Goal: Task Accomplishment & Management: Manage account settings

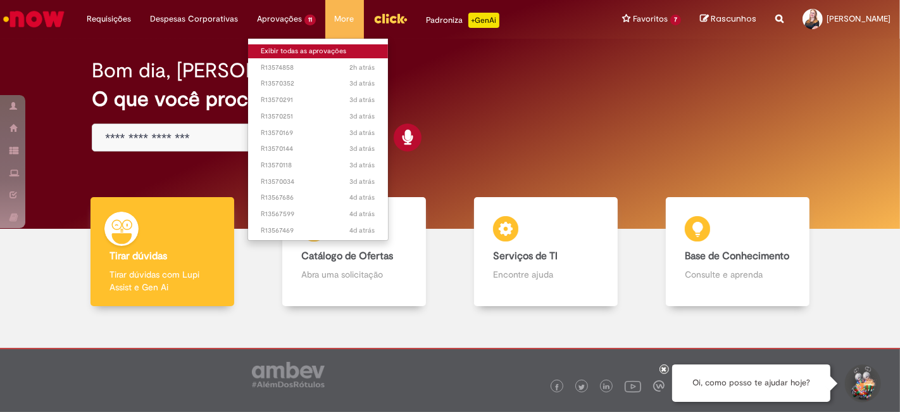
click at [279, 47] on link "Exibir todas as aprovações" at bounding box center [318, 51] width 140 height 14
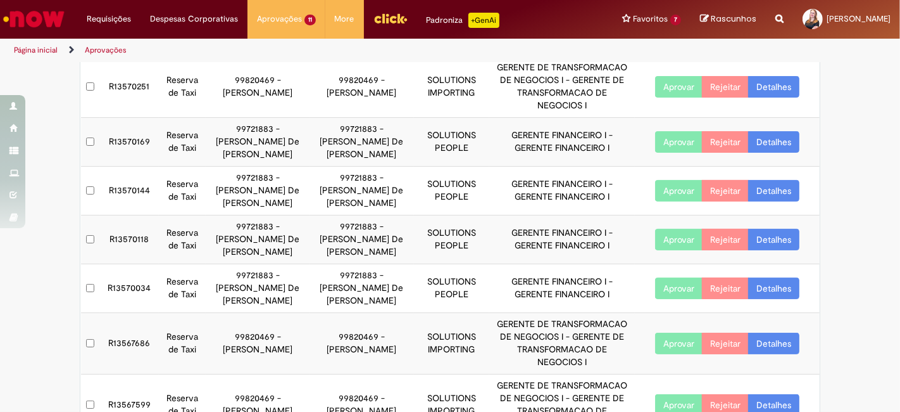
scroll to position [275, 0]
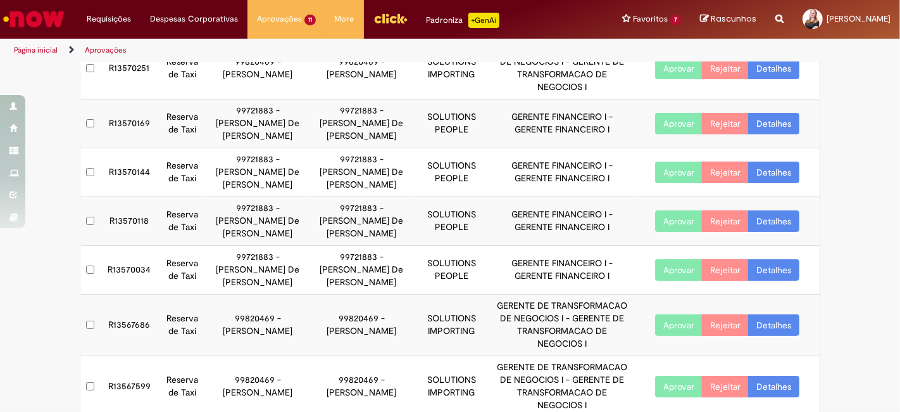
click at [128, 356] on td "R13567599" at bounding box center [129, 386] width 59 height 61
click at [130, 356] on td "R13567599" at bounding box center [129, 386] width 59 height 61
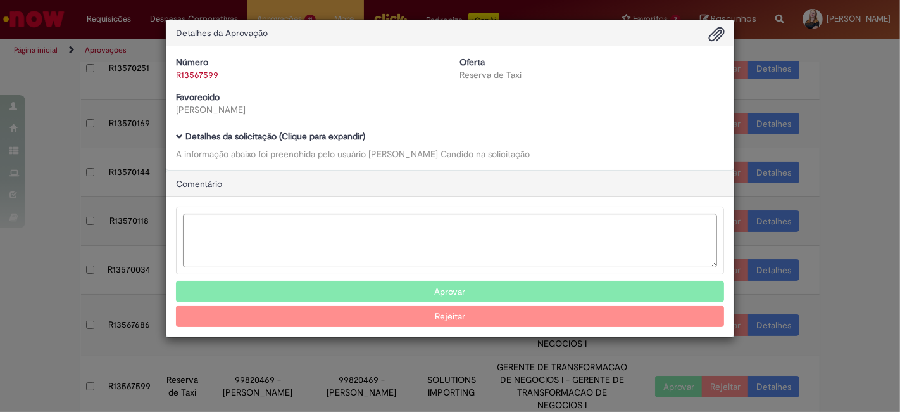
click at [299, 132] on b "Detalhes da solicitação (Clique para expandir)" at bounding box center [275, 135] width 180 height 11
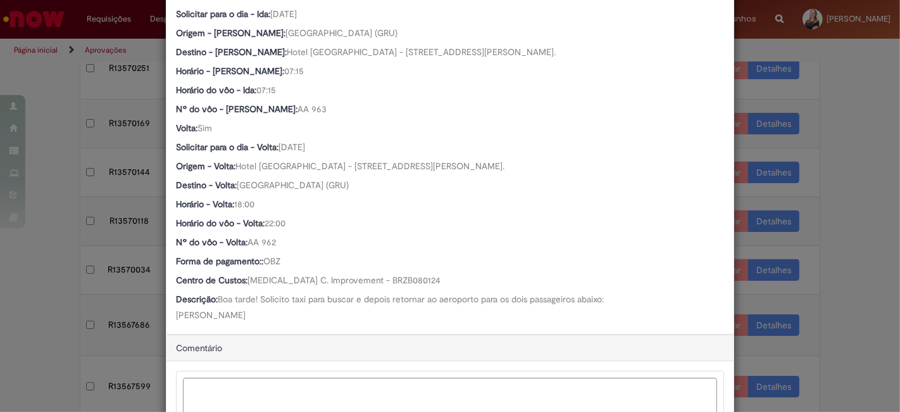
scroll to position [562, 0]
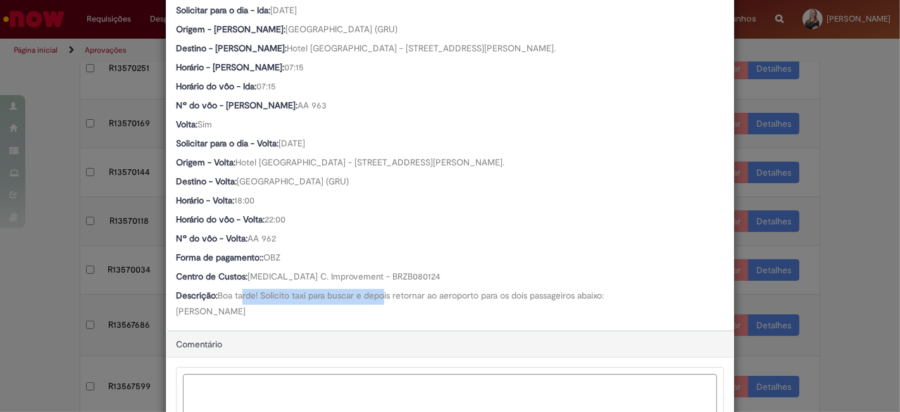
drag, startPoint x: 239, startPoint y: 298, endPoint x: 380, endPoint y: 298, distance: 141.2
click at [380, 298] on span "Boa tarde! Solicito taxi para buscar e depois retornar ao aeroporto para os doi…" at bounding box center [390, 302] width 428 height 27
click at [32, 309] on div "Detalhes da Aprovação Número R13567599 Oferta Reserva de Taxi Favorecido Leonar…" at bounding box center [450, 206] width 900 height 412
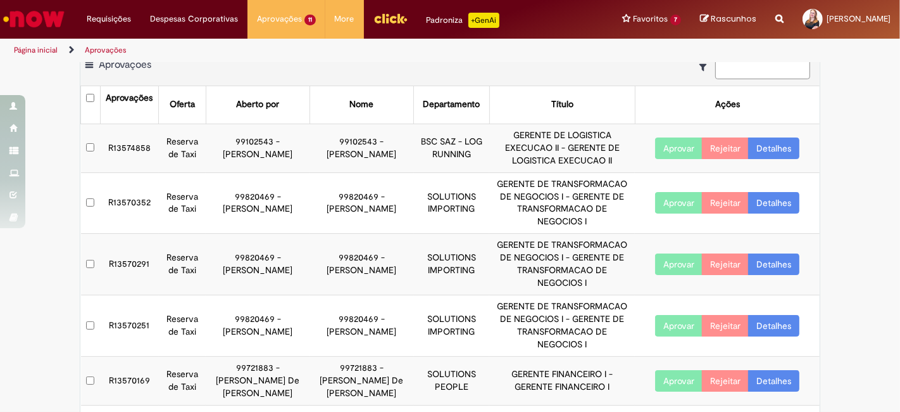
scroll to position [0, 0]
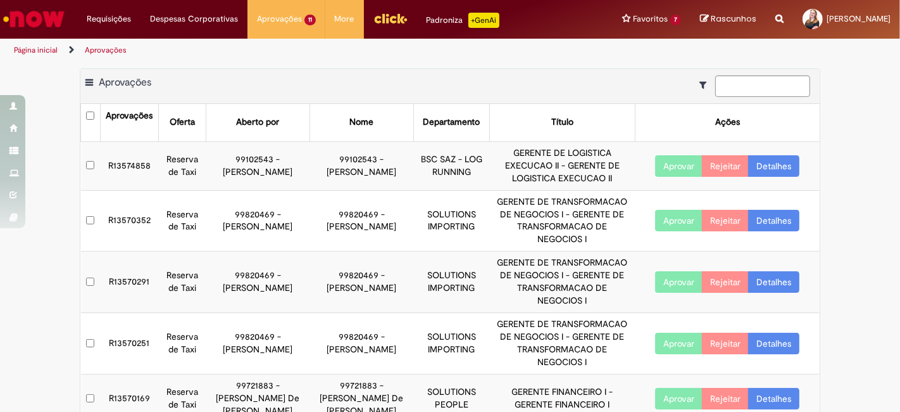
click at [125, 169] on td "R13574858" at bounding box center [129, 165] width 59 height 49
click at [109, 168] on td "R13574858" at bounding box center [129, 165] width 59 height 49
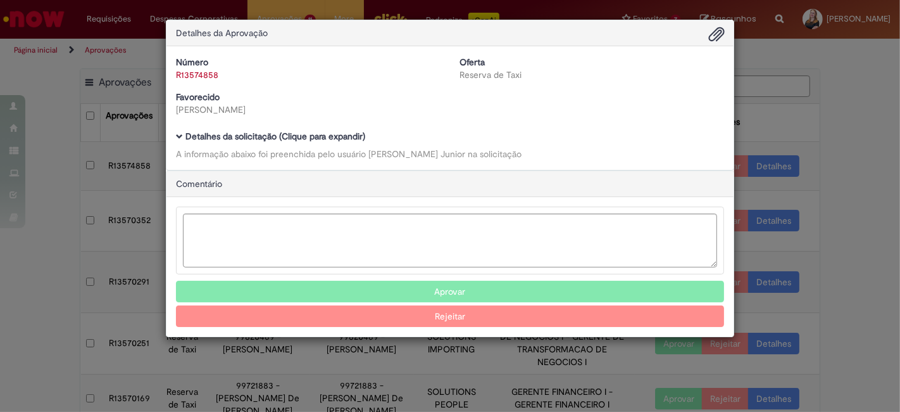
click at [327, 140] on b "Detalhes da solicitação (Clique para expandir)" at bounding box center [275, 135] width 180 height 11
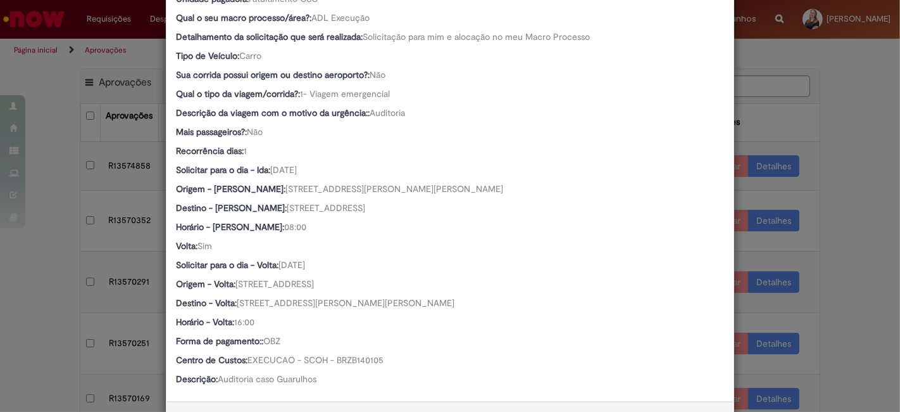
scroll to position [492, 0]
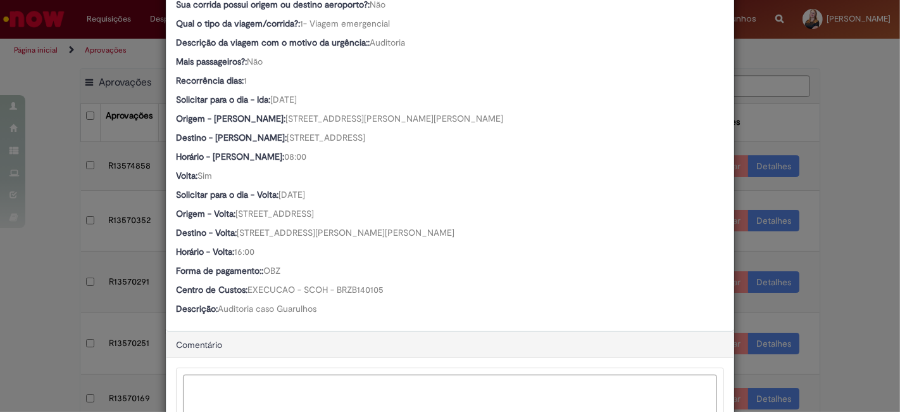
click at [501, 197] on div "Solicitar para o dia - Volta: 30/09/2025" at bounding box center [450, 196] width 548 height 16
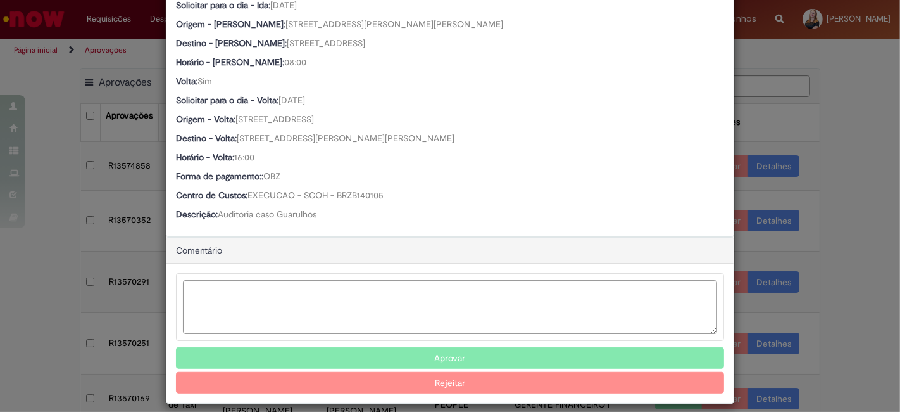
scroll to position [595, 0]
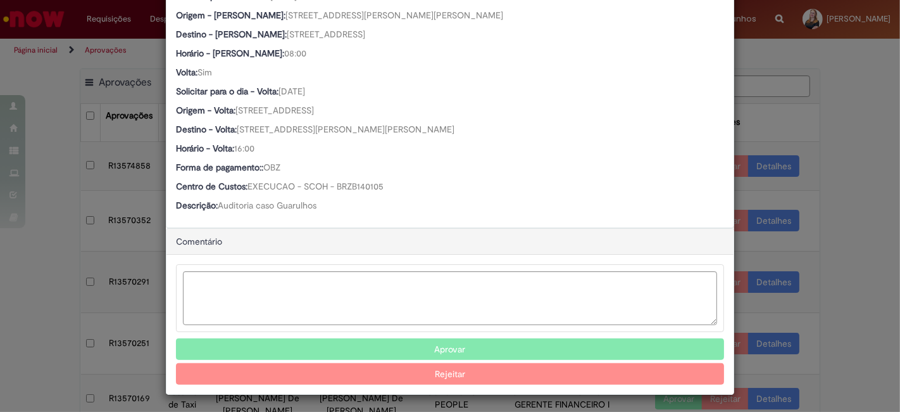
drag, startPoint x: 290, startPoint y: 96, endPoint x: 330, endPoint y: 90, distance: 40.9
click at [330, 90] on div "Solicitar para o dia - Volta: 30/09/2025" at bounding box center [450, 93] width 548 height 16
click at [420, 78] on div "Volta: Sim" at bounding box center [450, 74] width 548 height 16
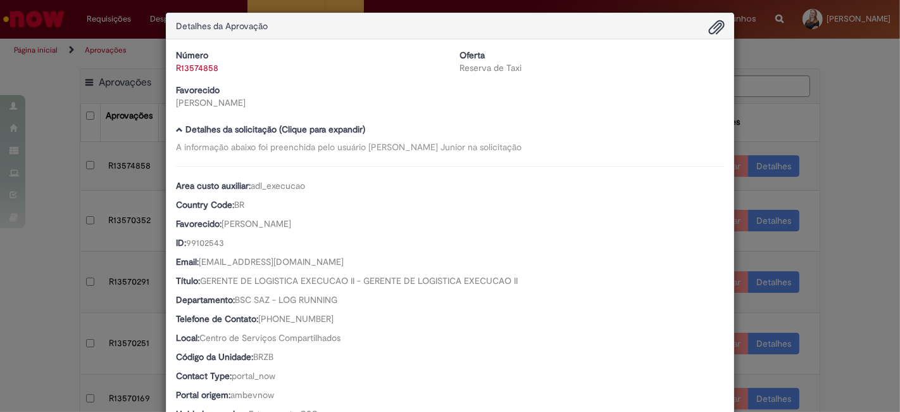
scroll to position [0, 0]
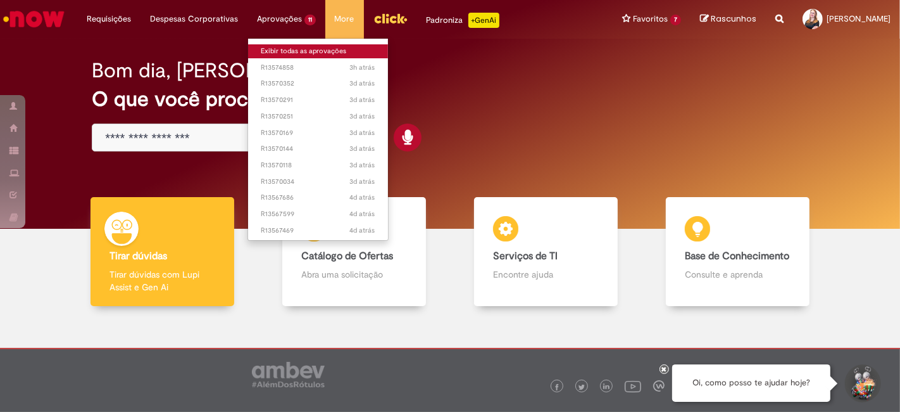
click at [275, 47] on link "Exibir todas as aprovações" at bounding box center [318, 51] width 140 height 14
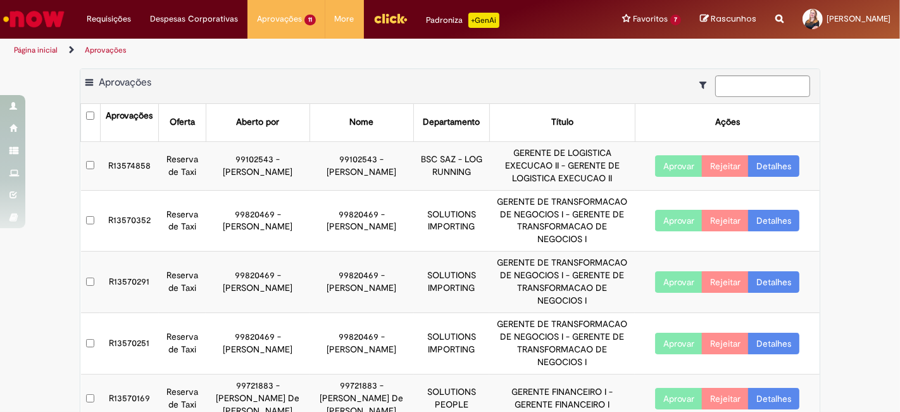
click at [127, 223] on td "R13570352" at bounding box center [129, 220] width 59 height 61
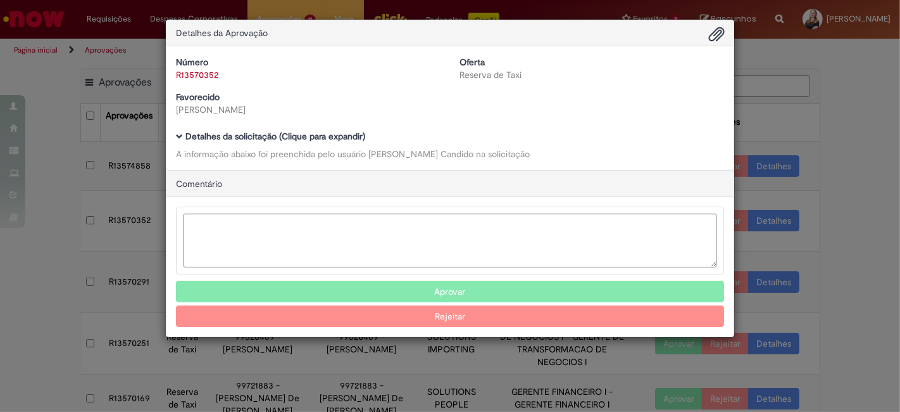
click at [256, 134] on b "Detalhes da solicitação (Clique para expandir)" at bounding box center [275, 135] width 180 height 11
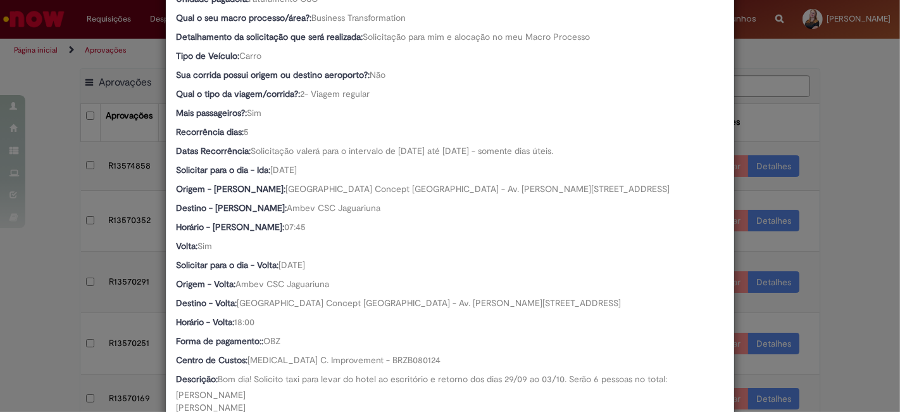
scroll to position [492, 0]
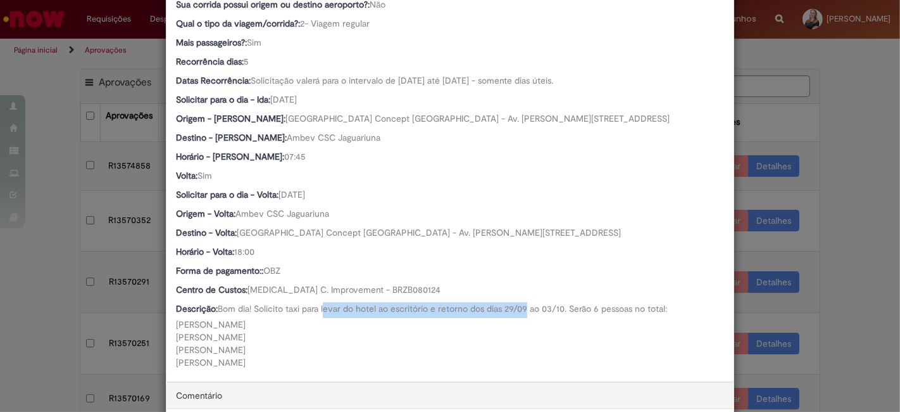
drag, startPoint x: 320, startPoint y: 306, endPoint x: 525, endPoint y: 306, distance: 204.5
click at [525, 306] on span "Bom dia! Solicito taxi para levar do hotel ao escritório e retorno dos dias 29/…" at bounding box center [421, 335] width 491 height 65
click at [543, 341] on div "Descrição: Bom dia! Solicito taxi para levar do hotel ao escritório e retorno d…" at bounding box center [450, 335] width 548 height 66
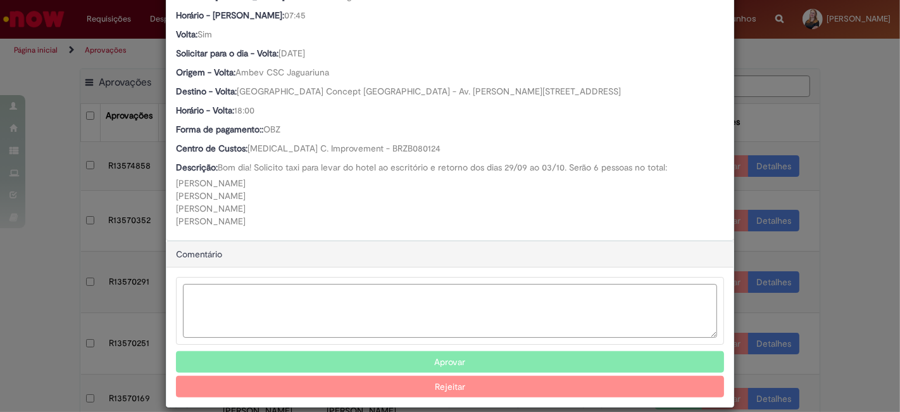
scroll to position [632, 0]
click at [239, 311] on textarea "Ambev Approval Modal" at bounding box center [450, 311] width 534 height 54
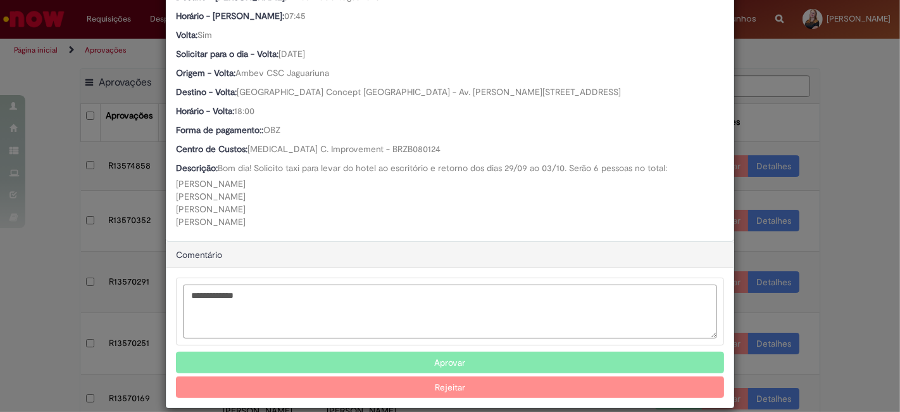
type textarea "**********"
click at [443, 372] on button "Aprovar" at bounding box center [450, 362] width 548 height 22
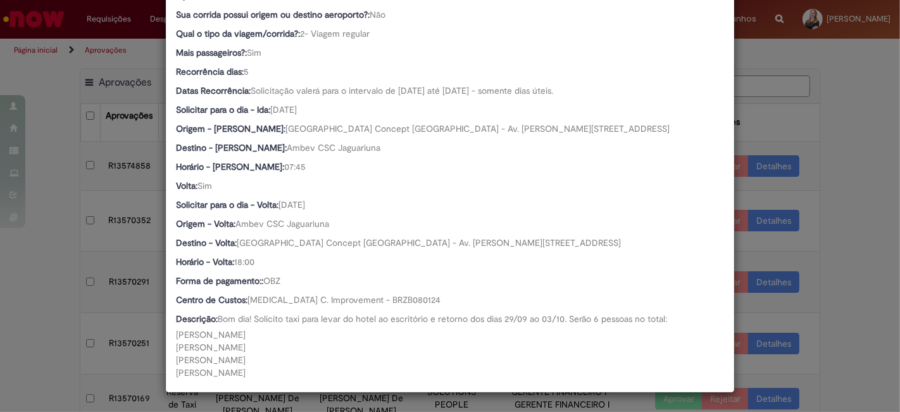
click at [824, 192] on div "Detalhes da Aprovação Número R13570352 Oferta Reserva de Taxi Favorecido Leonar…" at bounding box center [450, 206] width 900 height 412
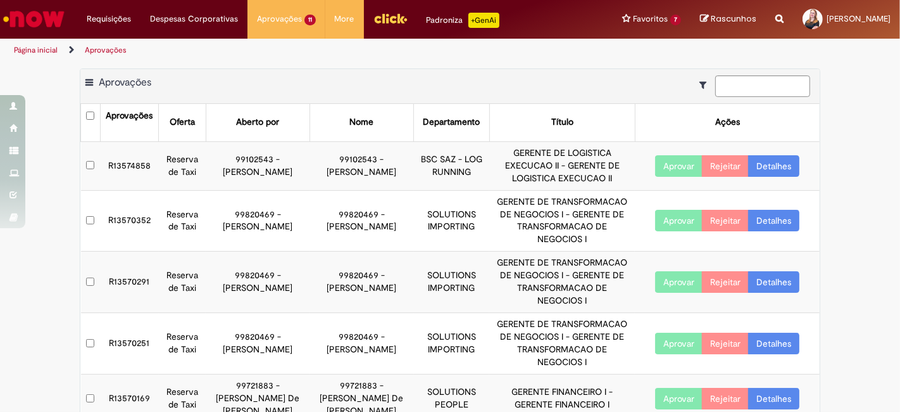
click at [129, 225] on td "R13570352" at bounding box center [129, 220] width 59 height 61
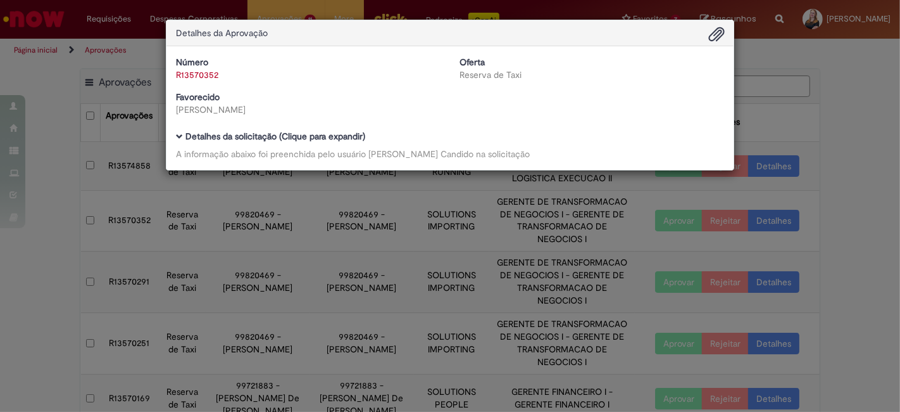
click at [857, 119] on div "Detalhes da Aprovação Número R13570352 Oferta Reserva de Taxi Favorecido Leonar…" at bounding box center [450, 206] width 900 height 412
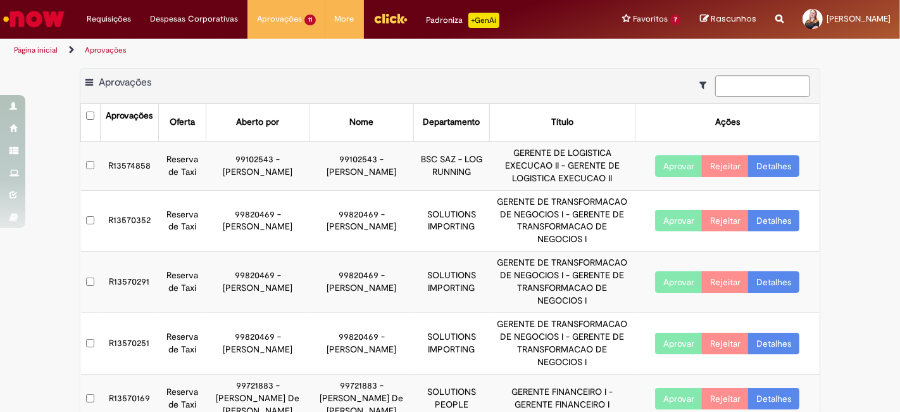
click at [130, 224] on td "R13570352" at bounding box center [129, 220] width 59 height 61
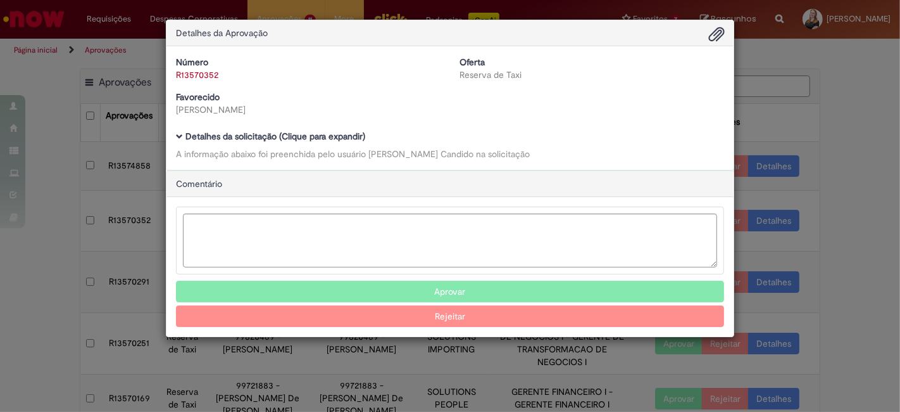
click at [275, 138] on b "Detalhes da solicitação (Clique para expandir)" at bounding box center [275, 135] width 180 height 11
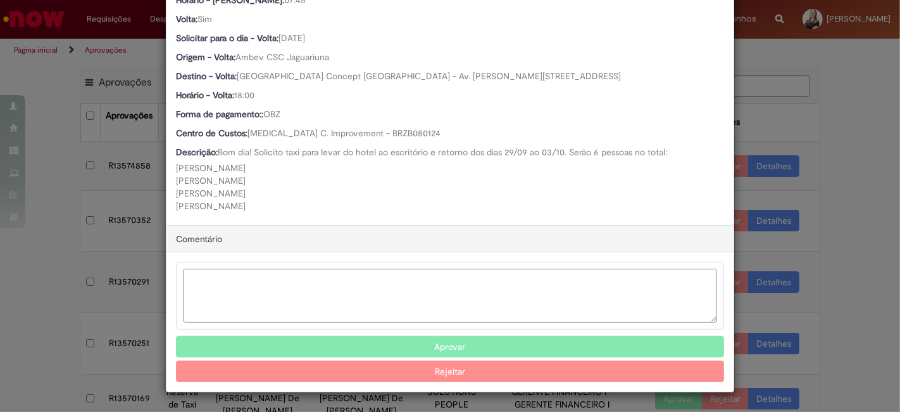
scroll to position [658, 0]
click at [273, 279] on textarea "Ambev Approval Modal" at bounding box center [450, 295] width 534 height 54
type textarea "**********"
click at [434, 351] on button "Aprovar" at bounding box center [450, 347] width 548 height 22
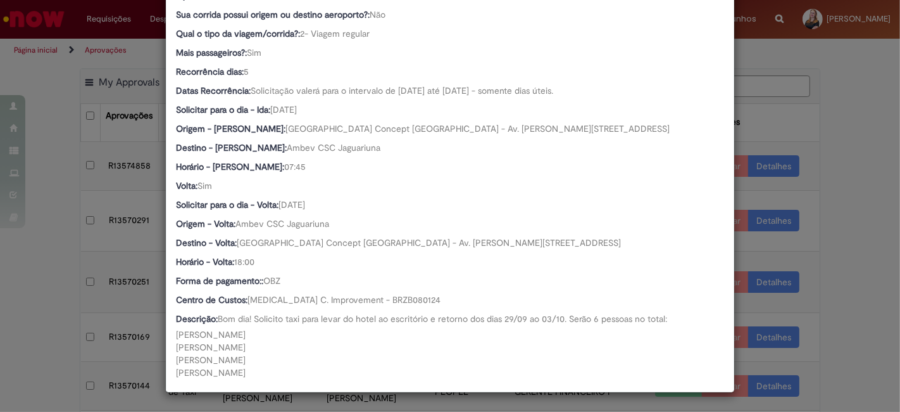
scroll to position [493, 0]
click at [823, 167] on div "Detalhes da Aprovação Número R13570352 Oferta Reserva de Taxi Favorecido Leonar…" at bounding box center [450, 206] width 900 height 412
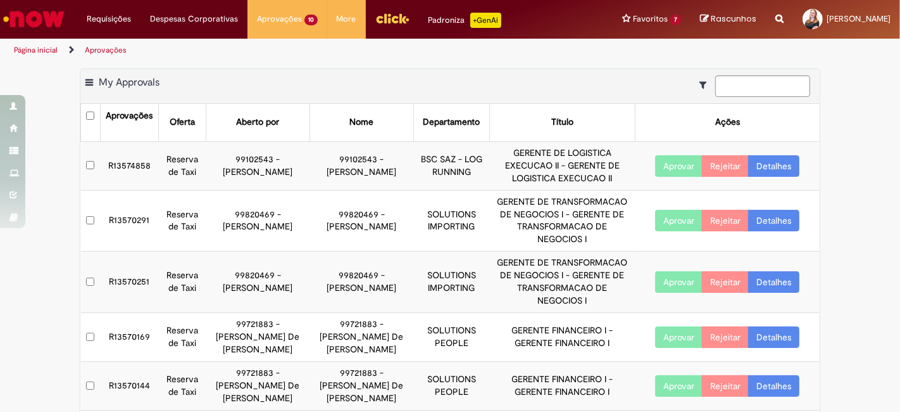
click at [111, 222] on td "R13570291" at bounding box center [129, 220] width 59 height 61
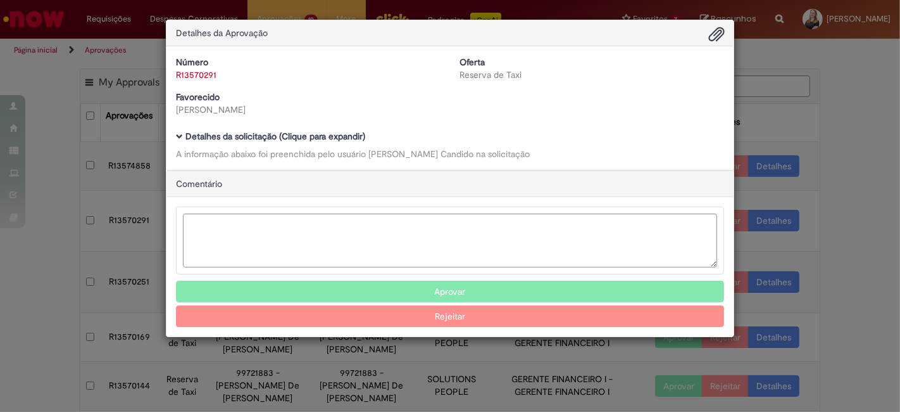
click at [256, 137] on b "Detalhes da solicitação (Clique para expandir)" at bounding box center [275, 135] width 180 height 11
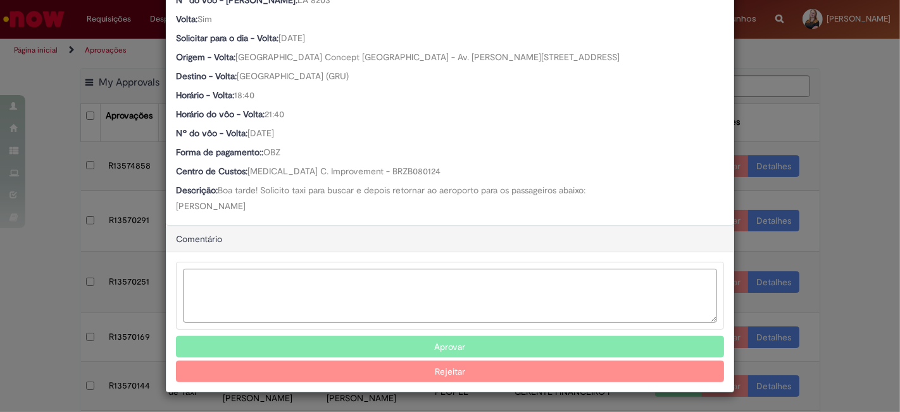
scroll to position [689, 0]
click at [289, 287] on textarea "Ambev Approval Modal" at bounding box center [450, 295] width 534 height 54
type textarea "**********"
click at [459, 351] on button "Aprovar" at bounding box center [450, 347] width 548 height 22
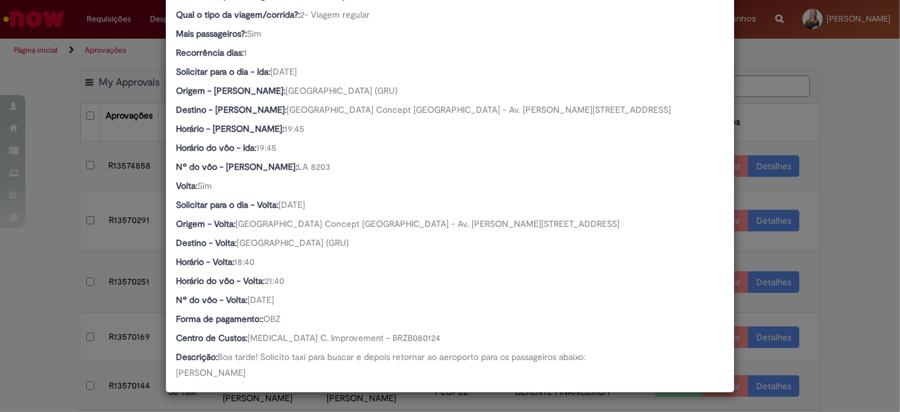
scroll to position [524, 0]
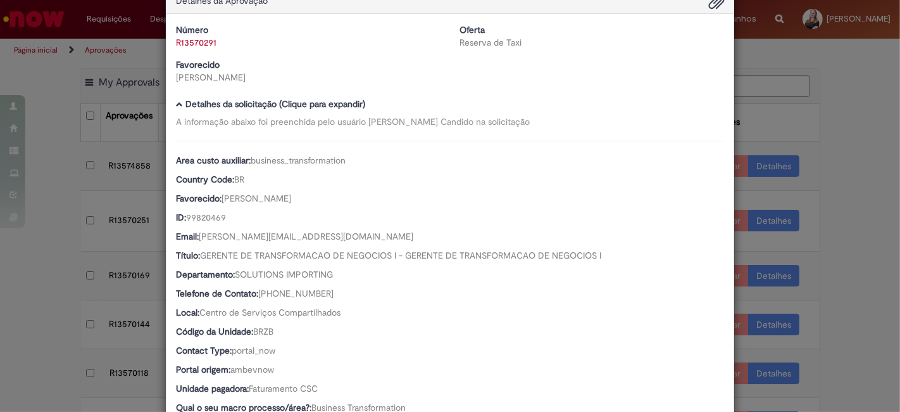
click at [11, 281] on div "Detalhes da Aprovação Número R13570291 Oferta Reserva de Taxi Favorecido Leonar…" at bounding box center [450, 206] width 900 height 412
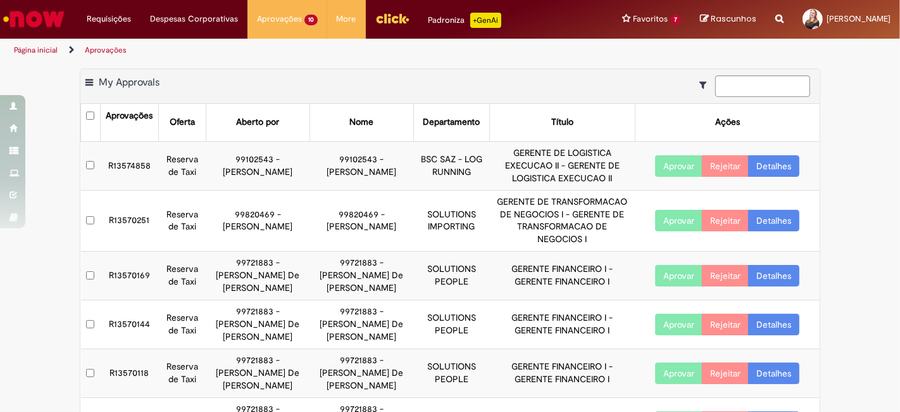
scroll to position [32, 0]
click at [132, 225] on td "R13570251" at bounding box center [129, 220] width 59 height 61
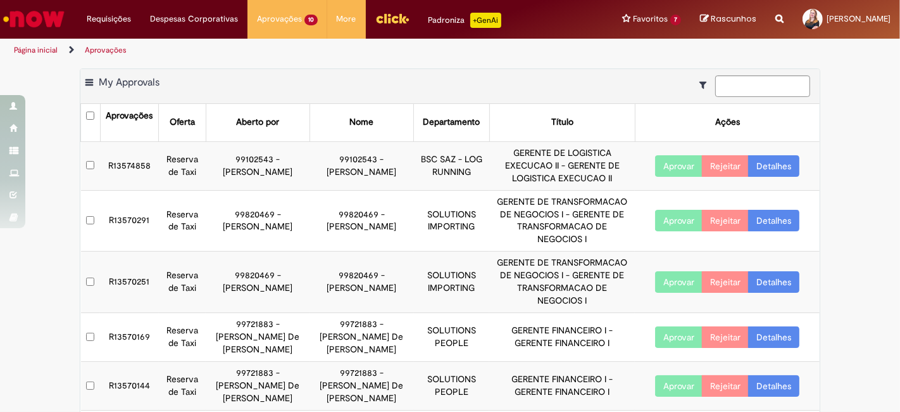
click at [128, 222] on td "R13570291" at bounding box center [129, 220] width 59 height 61
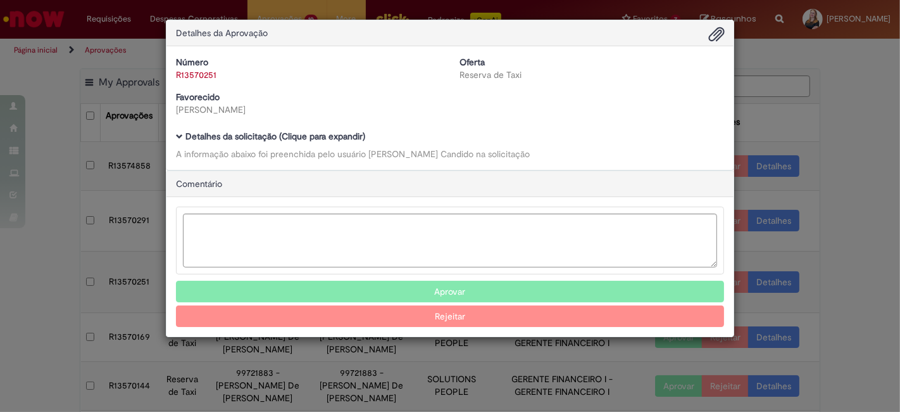
click at [218, 132] on b "Detalhes da solicitação (Clique para expandir)" at bounding box center [275, 135] width 180 height 11
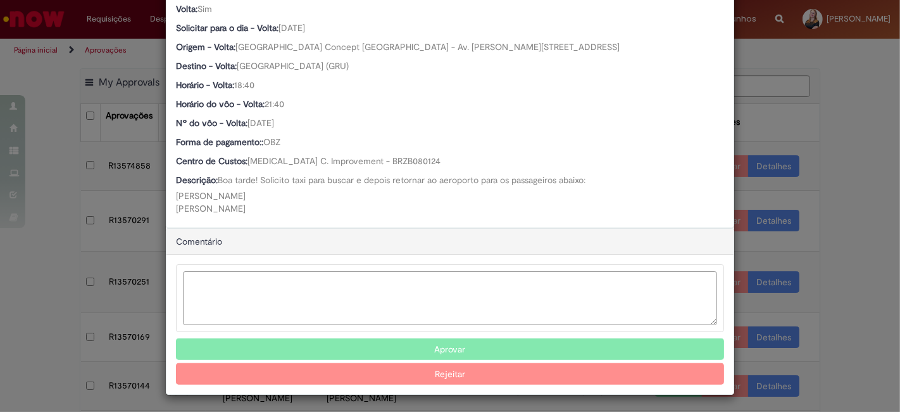
click at [292, 277] on textarea "Ambev Approval Modal" at bounding box center [450, 298] width 534 height 54
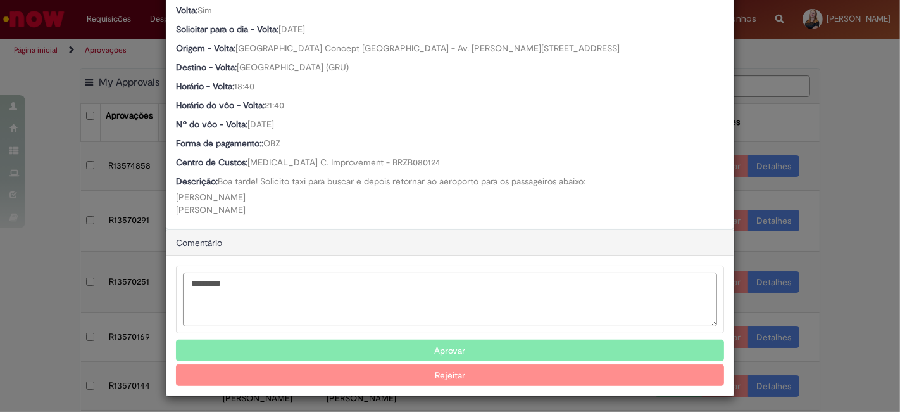
type textarea "*********"
click at [467, 351] on button "Aprovar" at bounding box center [450, 350] width 548 height 22
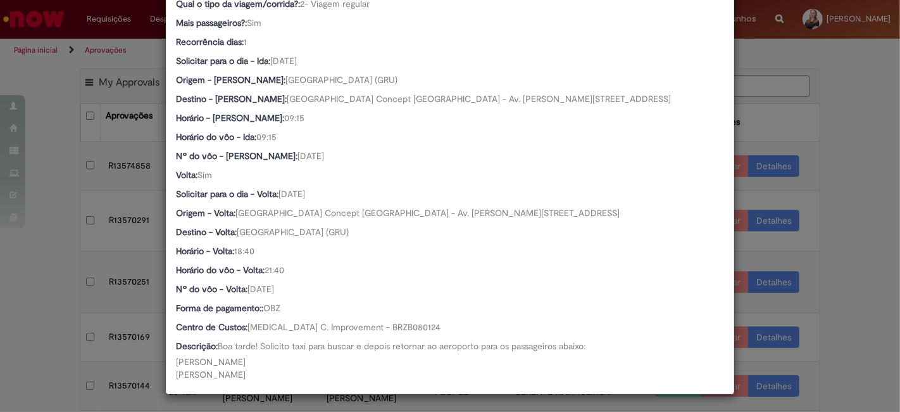
click at [42, 270] on div "Detalhes da Aprovação Número R13570251 Oferta Reserva de Taxi Favorecido Leonar…" at bounding box center [450, 206] width 900 height 412
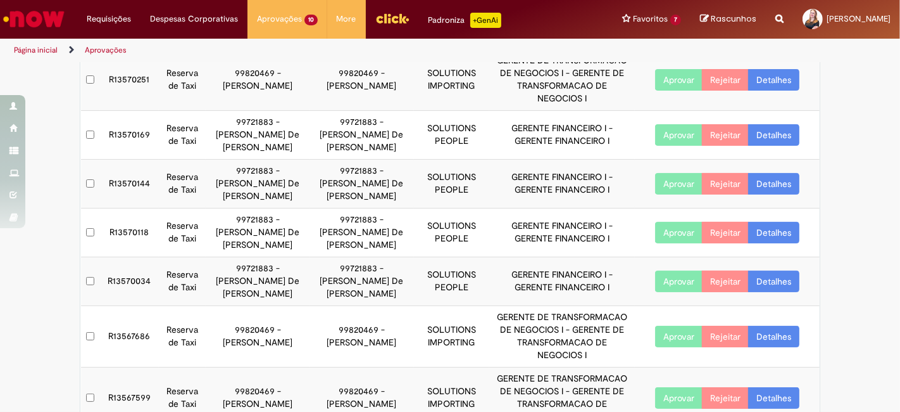
scroll to position [275, 0]
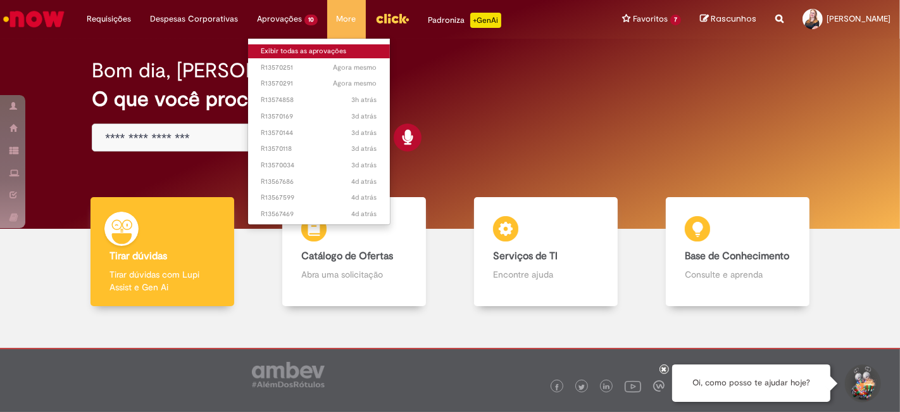
click at [275, 45] on link "Exibir todas as aprovações" at bounding box center [319, 51] width 142 height 14
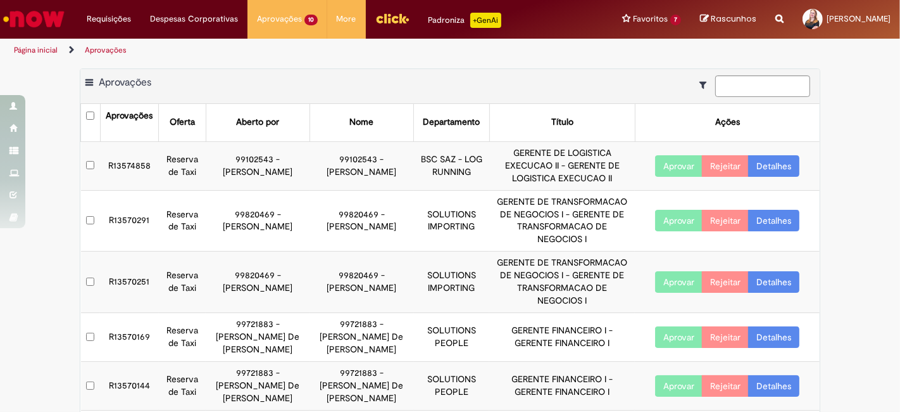
scroll to position [275, 0]
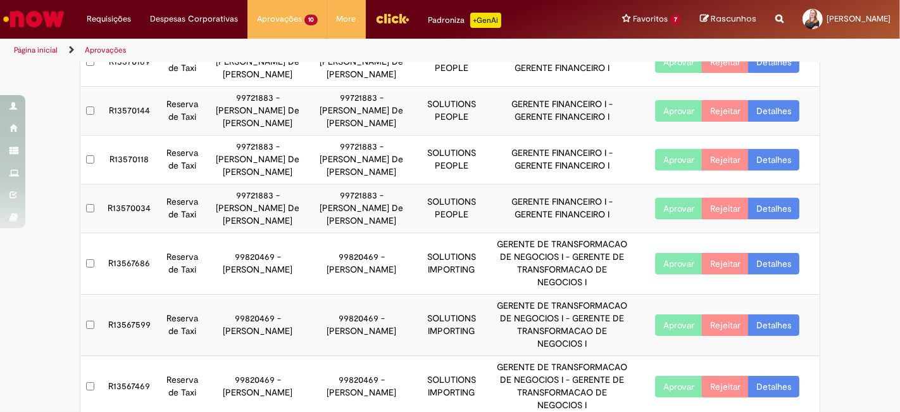
click at [126, 356] on td "R13567469" at bounding box center [129, 386] width 59 height 61
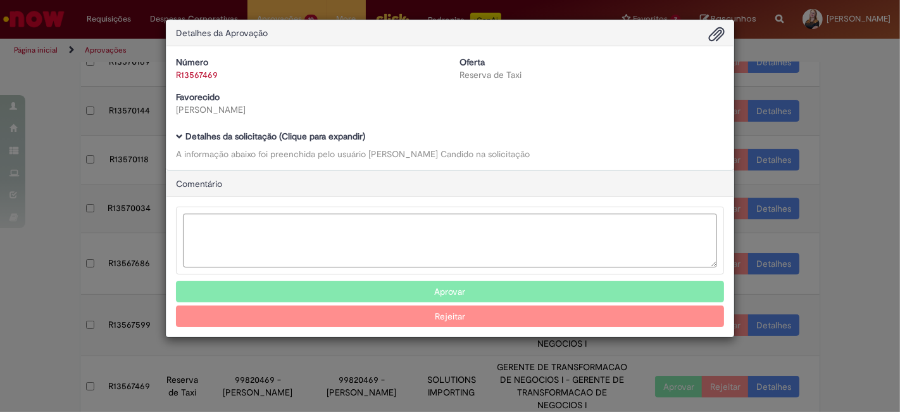
click at [215, 135] on b "Detalhes da solicitação (Clique para expandir)" at bounding box center [275, 135] width 180 height 11
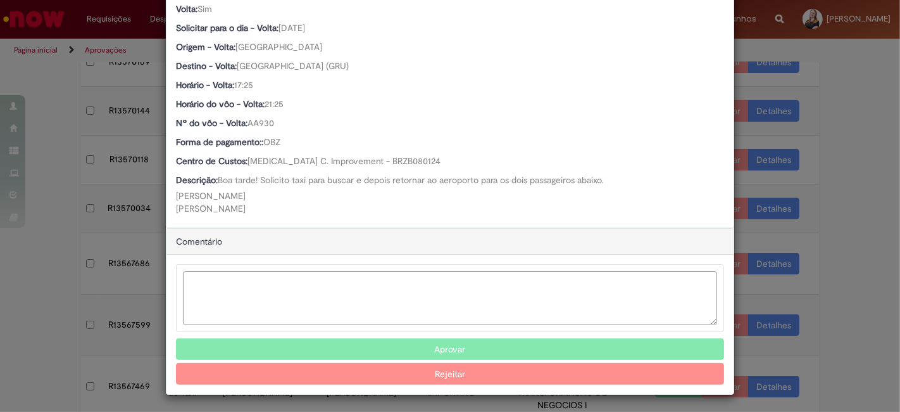
scroll to position [676, 0]
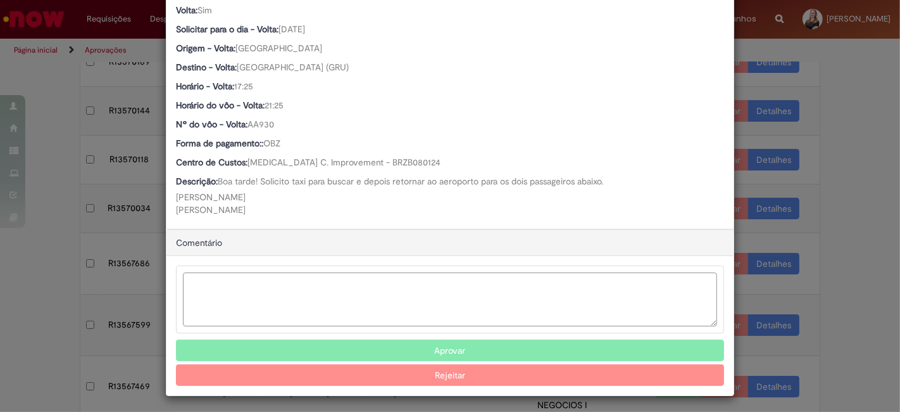
click at [308, 279] on textarea "Ambev Approval Modal" at bounding box center [450, 299] width 534 height 54
type textarea "**********"
click at [452, 345] on button "Aprovar" at bounding box center [450, 350] width 548 height 22
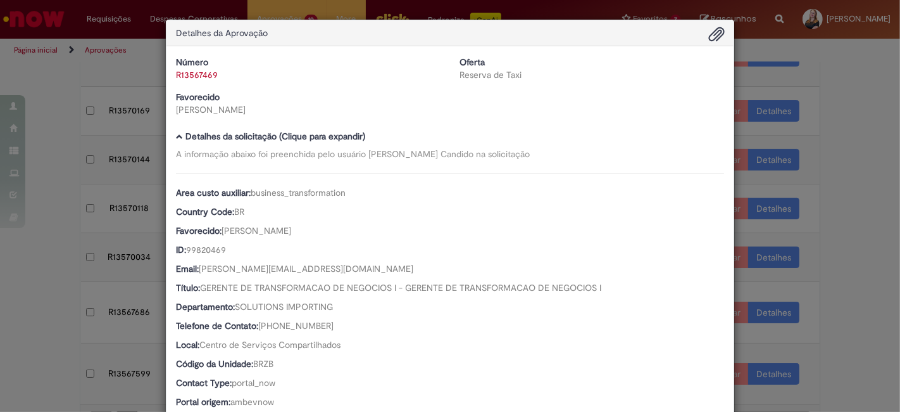
scroll to position [0, 0]
click at [0, 290] on div "Detalhes da Aprovação Número R13567469 Oferta Reserva de Taxi Favorecido Leonar…" at bounding box center [450, 206] width 900 height 412
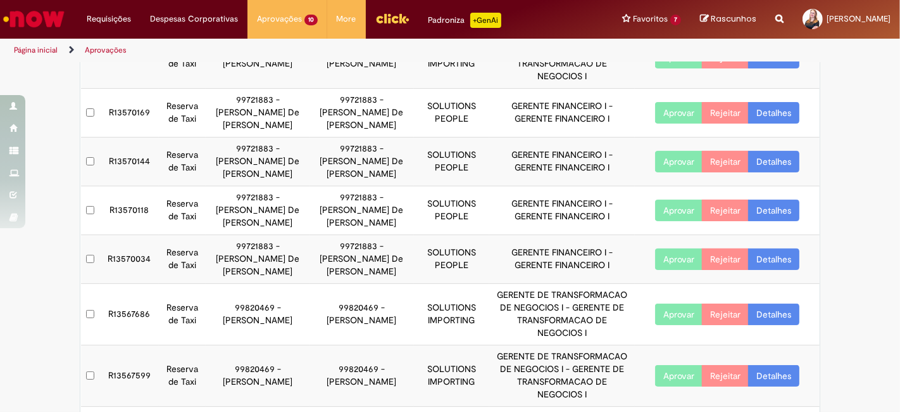
scroll to position [204, 0]
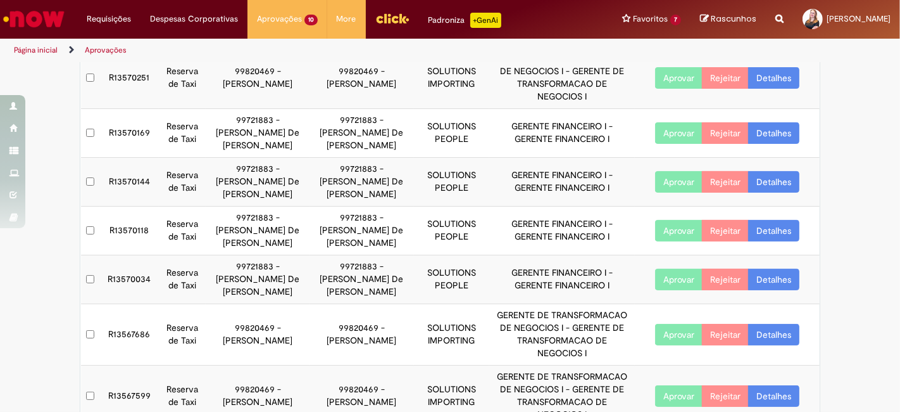
click at [126, 263] on td "R13570034" at bounding box center [129, 279] width 59 height 49
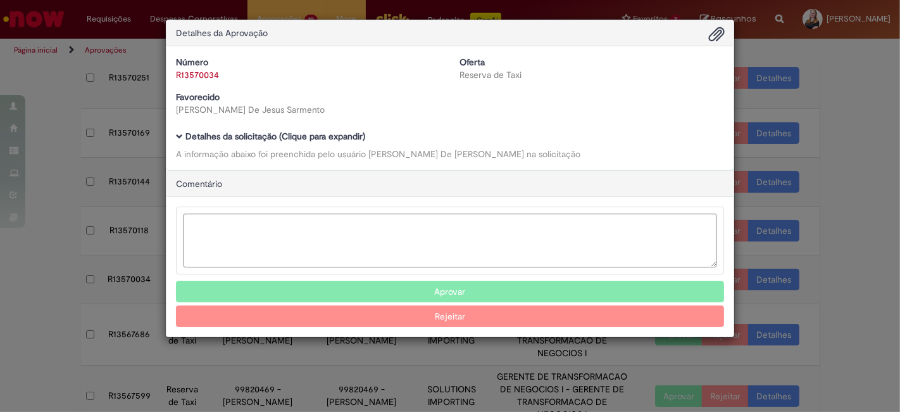
click at [215, 133] on b "Detalhes da solicitação (Clique para expandir)" at bounding box center [275, 135] width 180 height 11
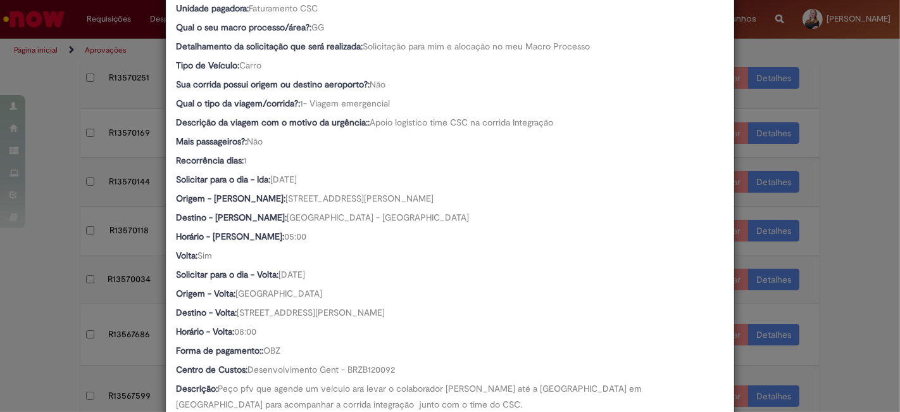
scroll to position [562, 0]
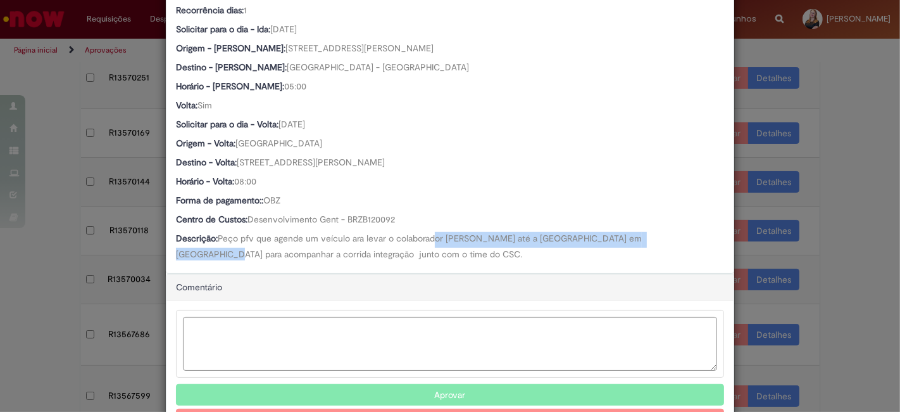
drag, startPoint x: 432, startPoint y: 235, endPoint x: 670, endPoint y: 235, distance: 238.7
click at [644, 235] on span "Peço pfv que agende um veículo ara levar o colaborador Romulo até a Praça Arasu…" at bounding box center [410, 245] width 468 height 27
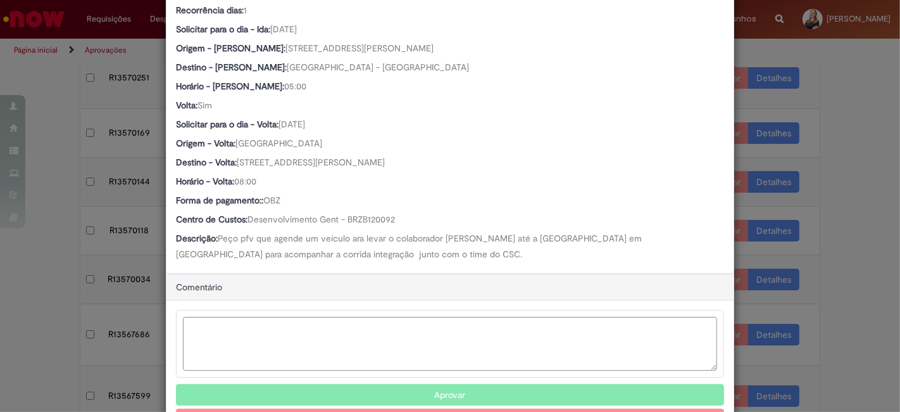
drag, startPoint x: 271, startPoint y: 232, endPoint x: 408, endPoint y: 234, distance: 137.4
click at [408, 234] on span "Peço pfv que agende um veículo ara levar o colaborador Romulo até a Praça Arasu…" at bounding box center [410, 245] width 468 height 27
click at [854, 234] on div "Detalhes da Aprovação Número R13570034 Oferta Reserva de Taxi Favorecido Robson…" at bounding box center [450, 206] width 900 height 412
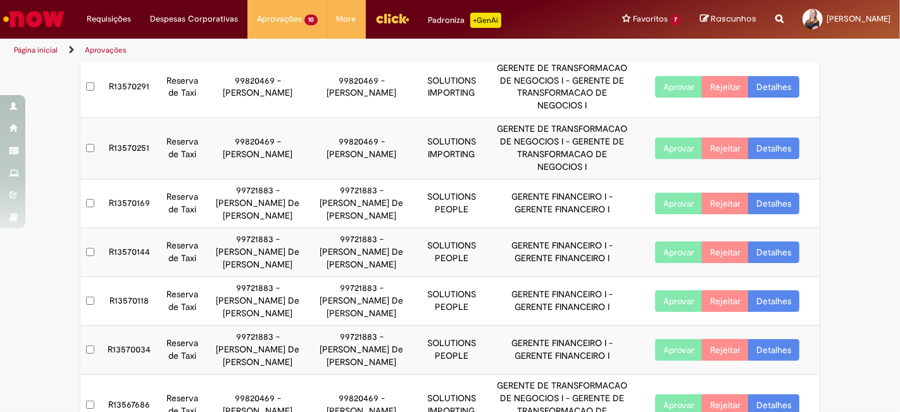
scroll to position [63, 0]
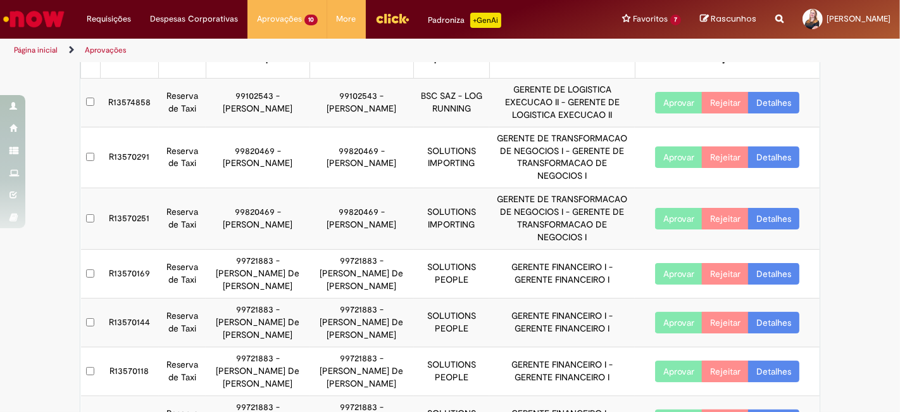
click at [858, 187] on div "Exportar como PDF Exportar como Excel Exportar como CSV My Approvals Aprovações…" at bounding box center [450, 340] width 900 height 671
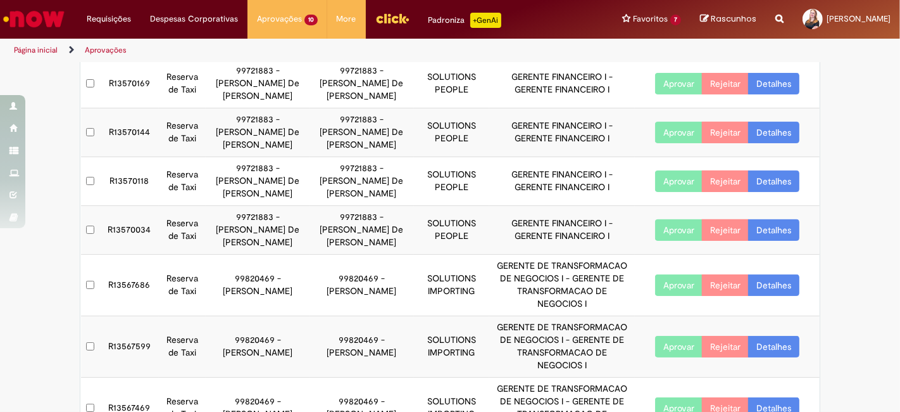
scroll to position [275, 0]
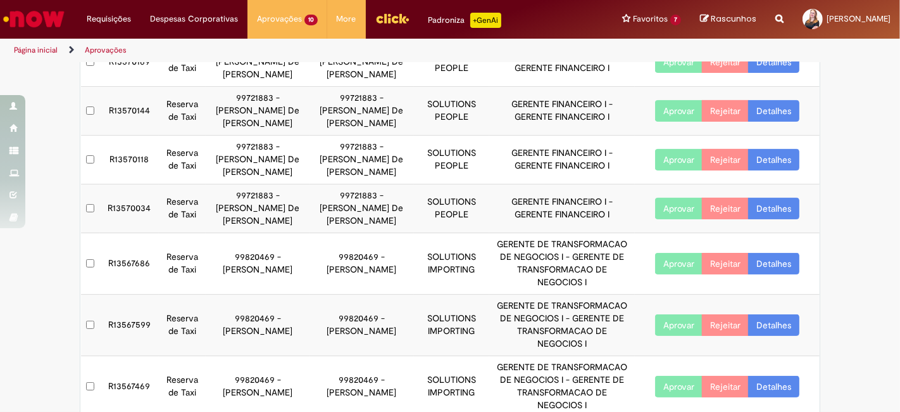
click at [116, 356] on td "R13567469" at bounding box center [129, 386] width 59 height 61
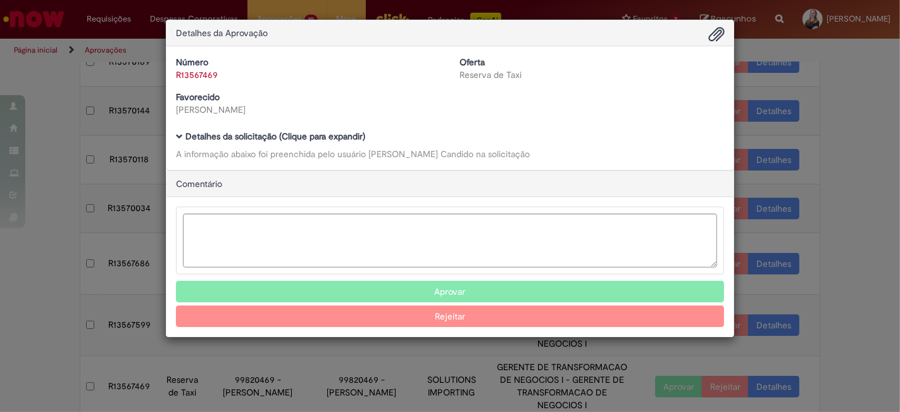
click at [290, 130] on b "Detalhes da solicitação (Clique para expandir)" at bounding box center [275, 135] width 180 height 11
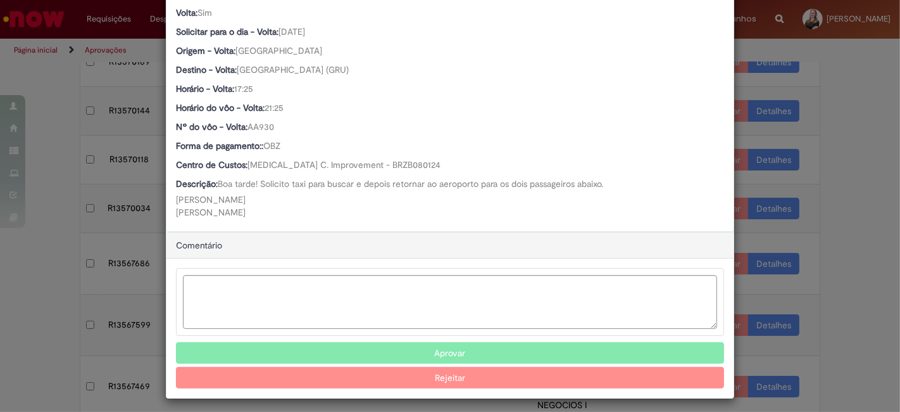
scroll to position [677, 0]
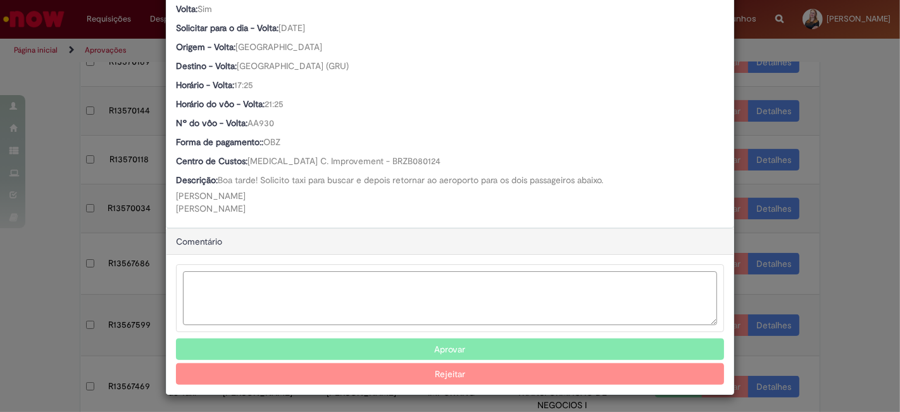
click at [292, 282] on textarea "Ambev Approval Modal" at bounding box center [450, 298] width 534 height 54
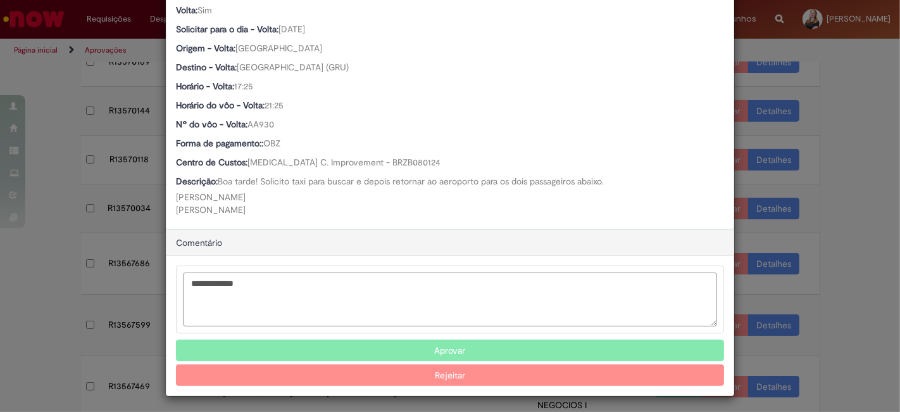
type textarea "**********"
click at [461, 339] on button "Aprovar" at bounding box center [450, 350] width 548 height 22
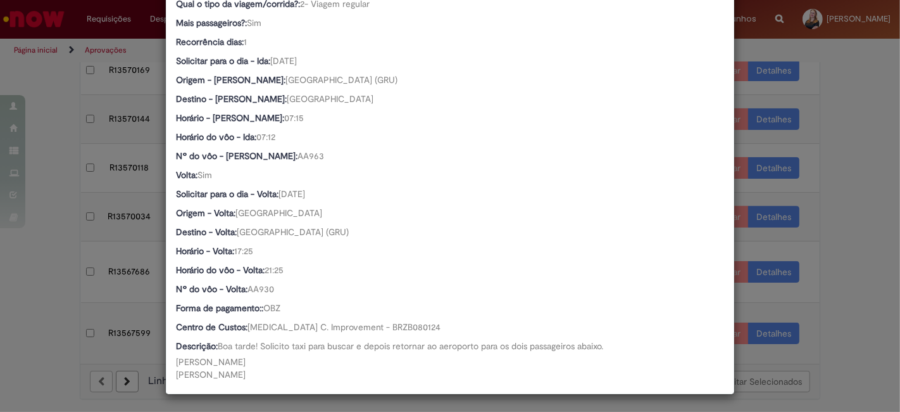
scroll to position [226, 0]
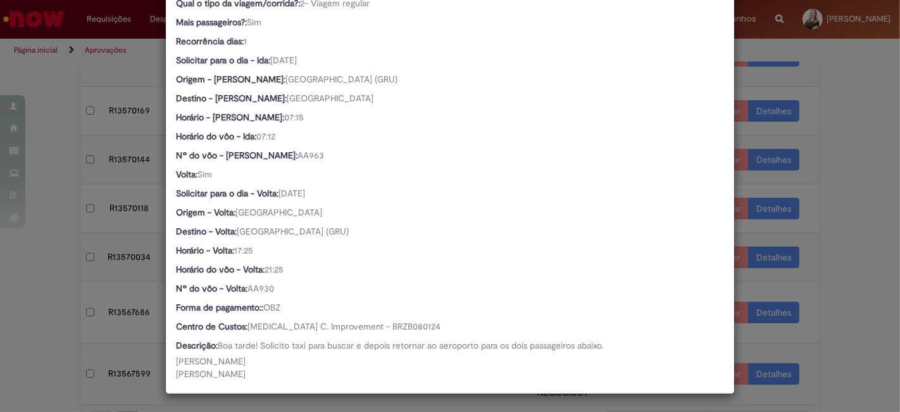
click at [0, 336] on div "Detalhes da Aprovação Número R13567469 Oferta Reserva de Taxi Favorecido Leonar…" at bounding box center [450, 206] width 900 height 412
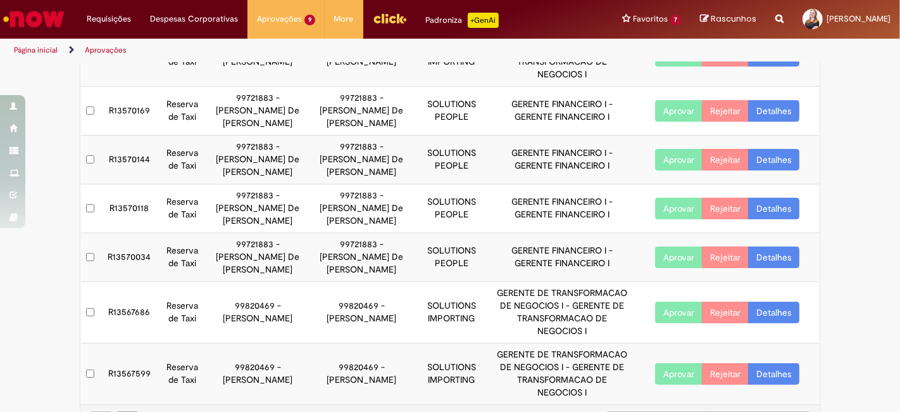
scroll to position [512, 0]
click at [130, 343] on td "R13567599" at bounding box center [129, 373] width 59 height 61
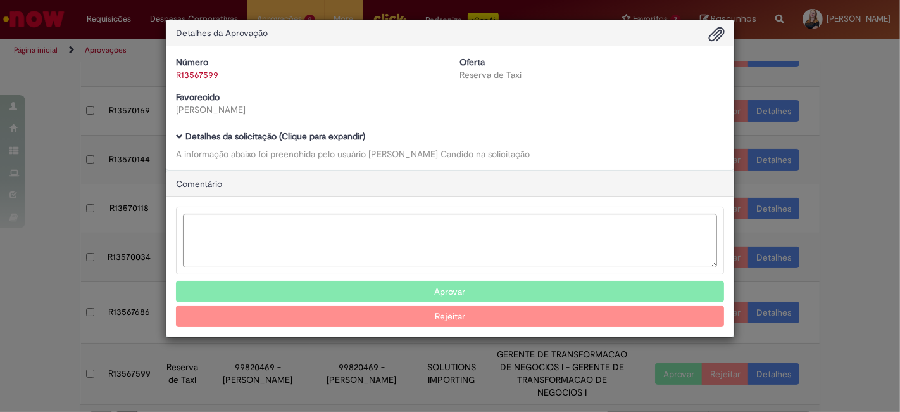
click at [245, 139] on b "Detalhes da solicitação (Clique para expandir)" at bounding box center [275, 135] width 180 height 11
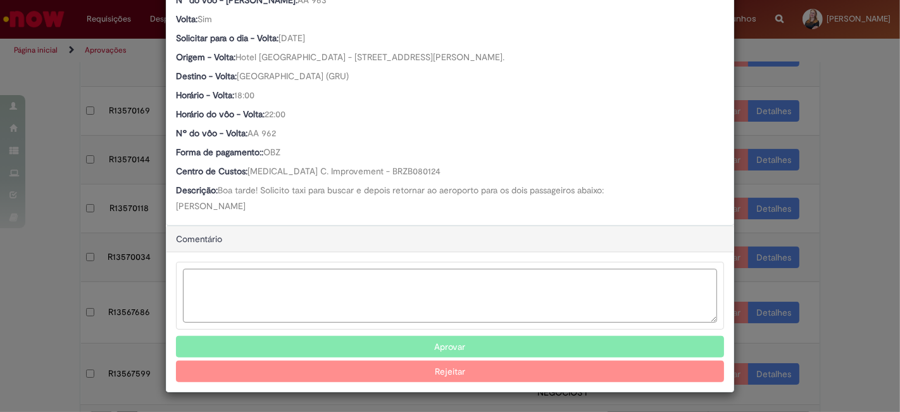
click at [264, 292] on textarea "Ambev Approval Modal" at bounding box center [450, 295] width 534 height 54
type textarea "**********"
click at [439, 352] on button "Aprovar" at bounding box center [450, 347] width 548 height 22
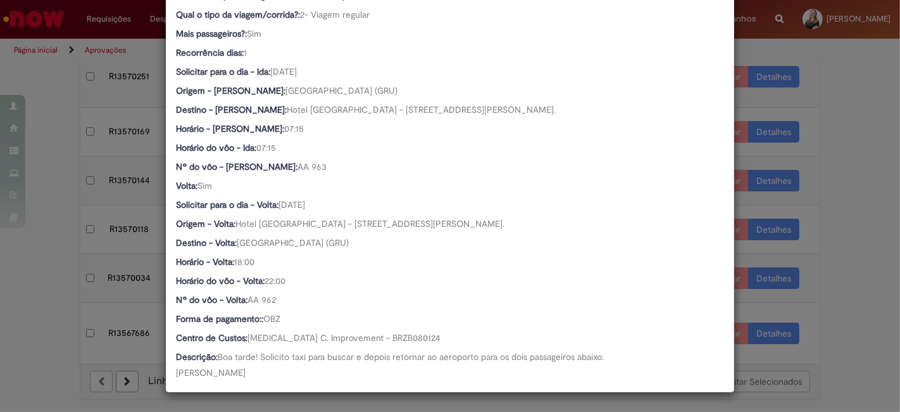
scroll to position [177, 0]
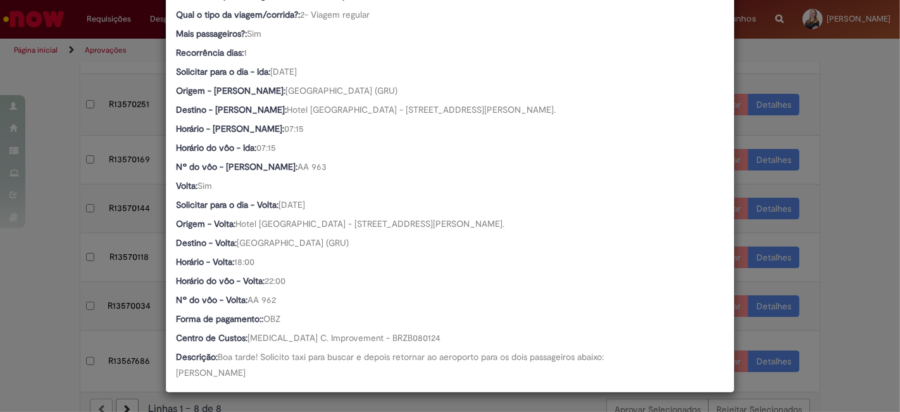
click at [35, 297] on div "Detalhes da Aprovação Número R13567599 Oferta Reserva de Taxi Favorecido Leonar…" at bounding box center [450, 206] width 900 height 412
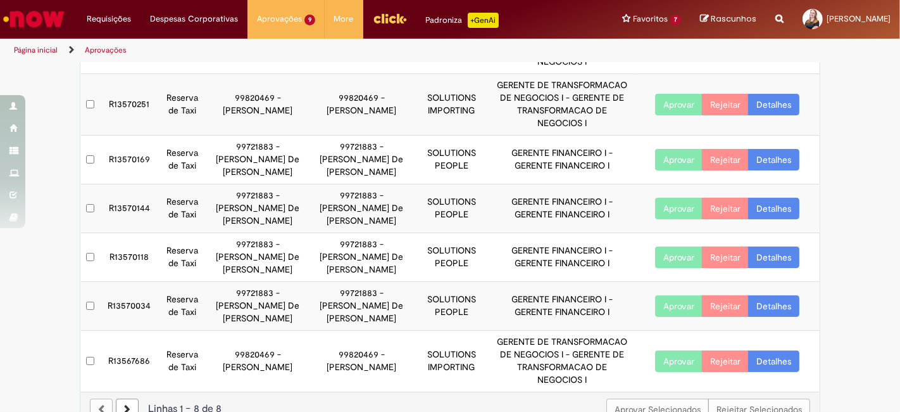
click at [132, 336] on td "R13567686" at bounding box center [129, 360] width 59 height 61
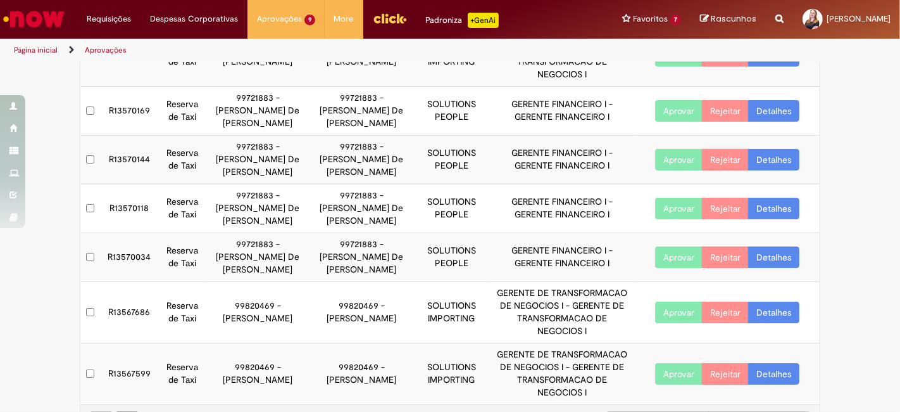
click at [134, 343] on td "R13567599" at bounding box center [129, 373] width 59 height 61
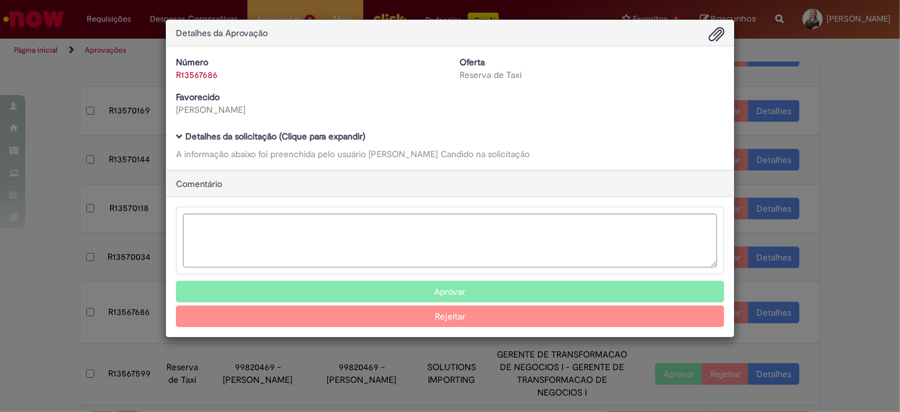
click at [263, 140] on b "Detalhes da solicitação (Clique para expandir)" at bounding box center [275, 135] width 180 height 11
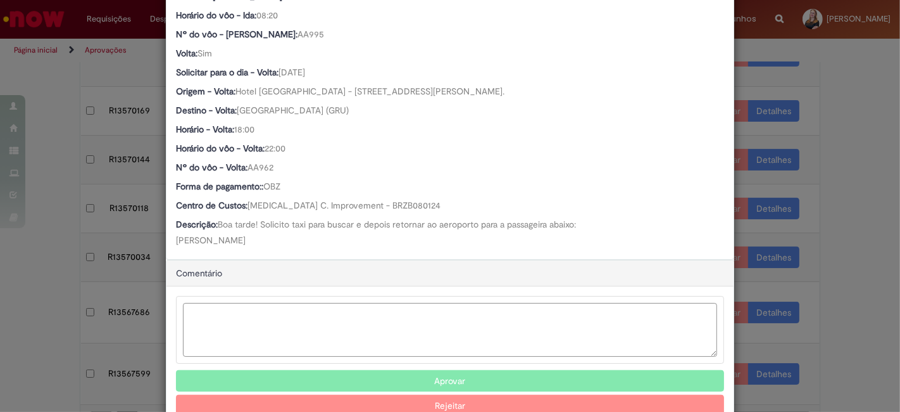
scroll to position [632, 0]
click at [321, 319] on textarea "Ambev Approval Modal" at bounding box center [450, 330] width 534 height 54
type textarea "**********"
click at [450, 377] on button "Aprovar" at bounding box center [450, 381] width 548 height 22
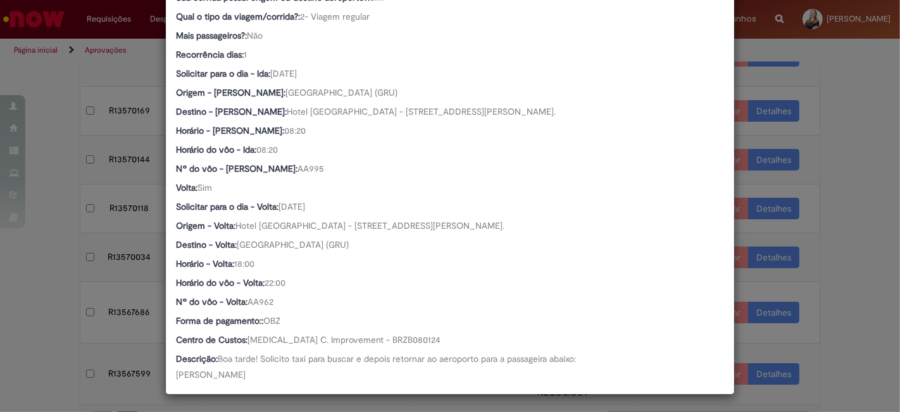
scroll to position [499, 0]
click at [1, 300] on div "Detalhes da Aprovação Número R13567686 Oferta Reserva de Taxi Favorecido Leonar…" at bounding box center [450, 206] width 900 height 412
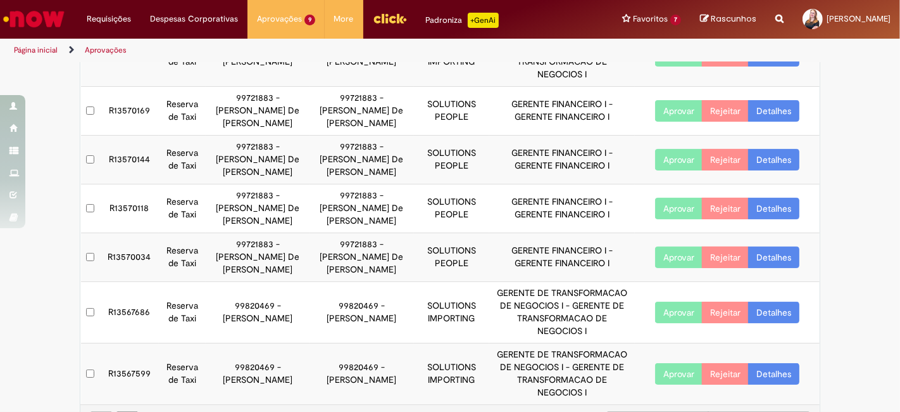
click at [134, 343] on td "R13567599" at bounding box center [129, 373] width 59 height 61
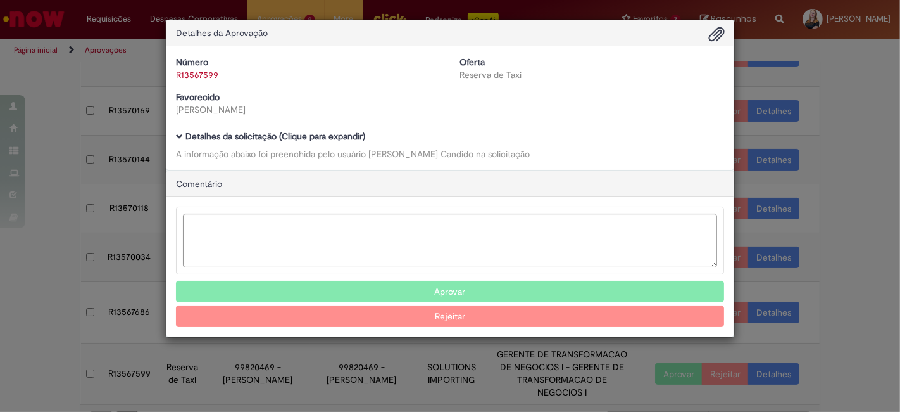
click at [279, 132] on b "Detalhes da solicitação (Clique para expandir)" at bounding box center [275, 135] width 180 height 11
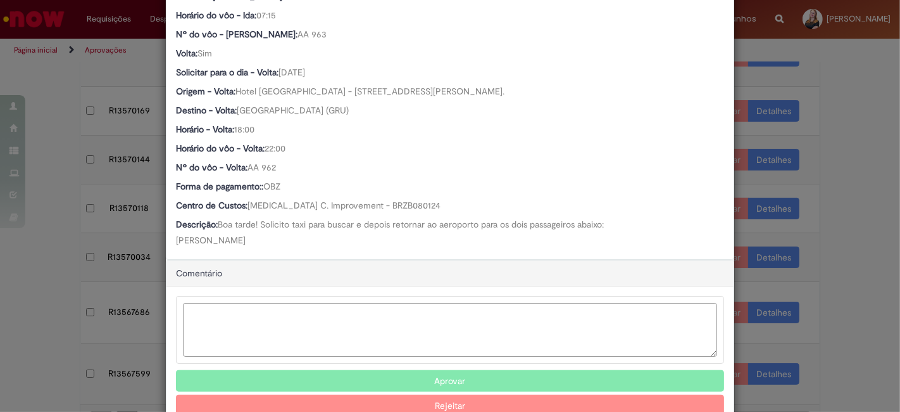
scroll to position [632, 0]
click at [270, 320] on textarea "Ambev Approval Modal" at bounding box center [450, 330] width 534 height 54
type textarea "*"
type textarea "**********"
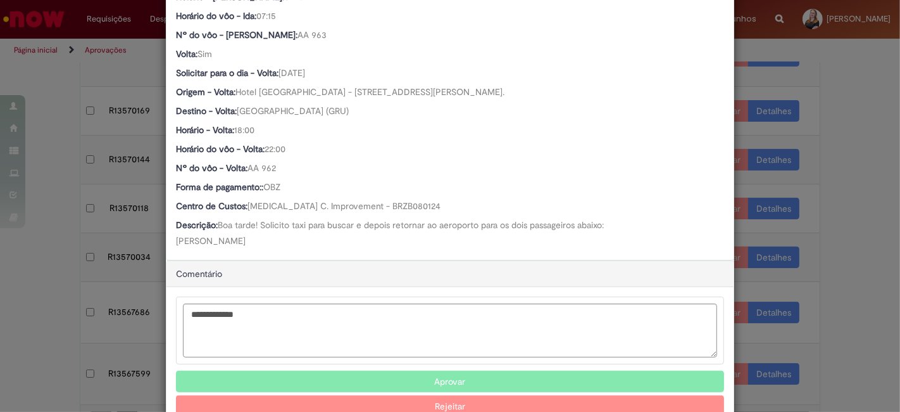
click at [446, 392] on button "Aprovar" at bounding box center [450, 381] width 548 height 22
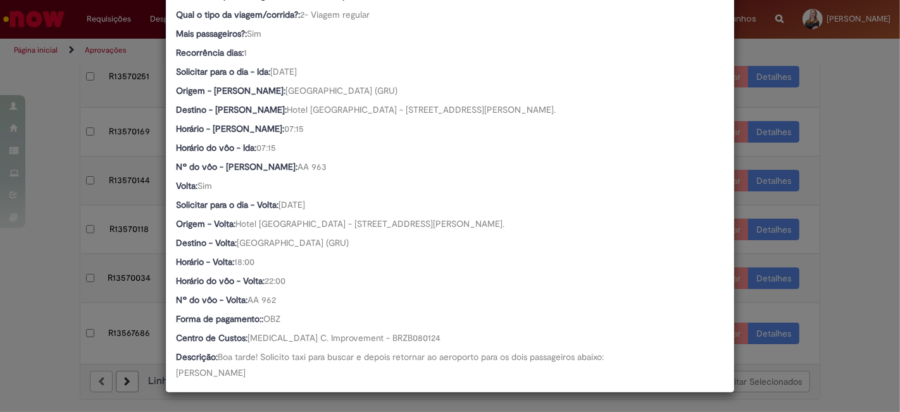
scroll to position [177, 0]
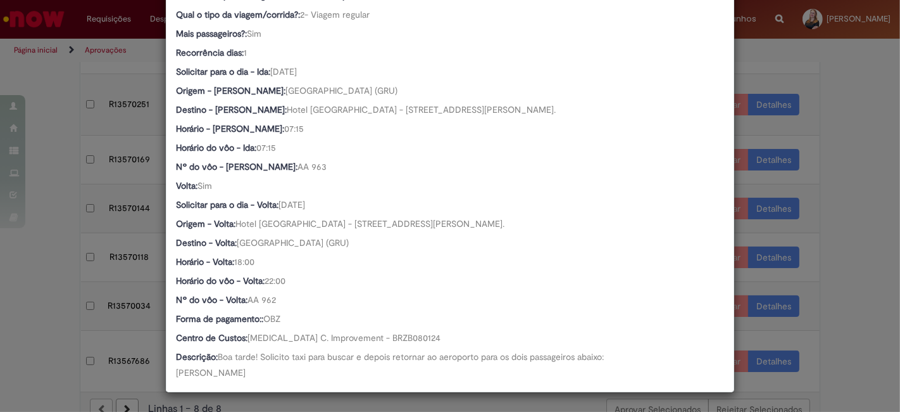
click at [32, 329] on div "Detalhes da Aprovação Número R13567599 Oferta Reserva de Taxi Favorecido Leonar…" at bounding box center [450, 206] width 900 height 412
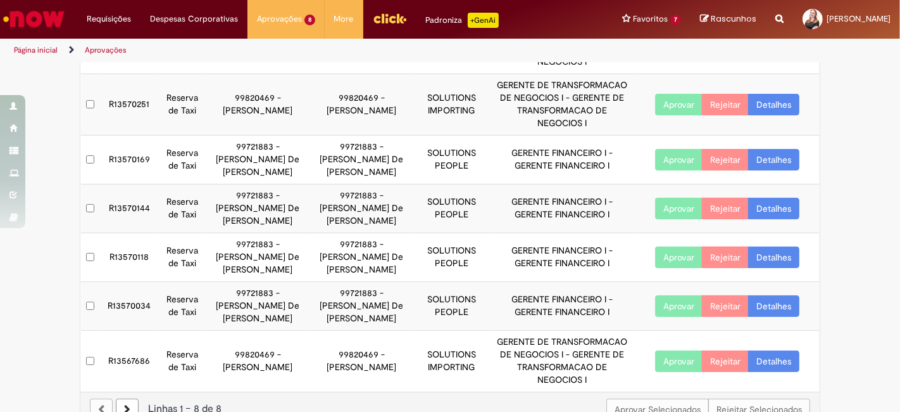
click at [130, 341] on td "R13567686" at bounding box center [129, 360] width 59 height 61
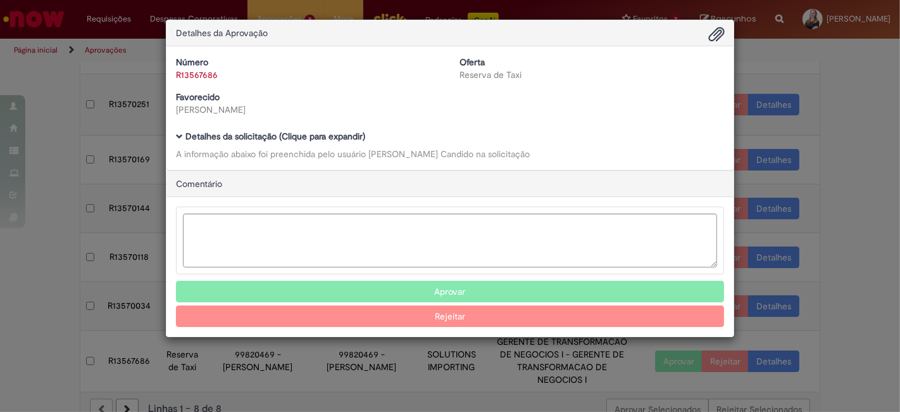
click at [233, 123] on div "Número R13567686 Oferta Reserva de Taxi Favorecido Leonardo Ramos Candido" at bounding box center [450, 91] width 567 height 70
click at [232, 134] on b "Detalhes da solicitação (Clique para expandir)" at bounding box center [275, 135] width 180 height 11
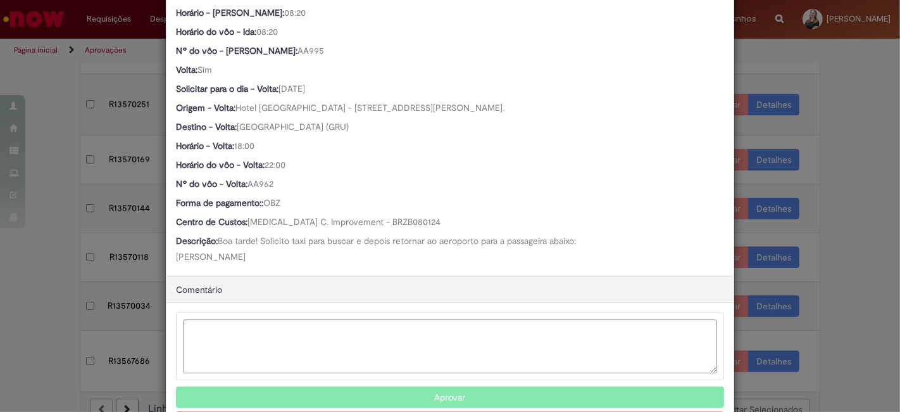
scroll to position [633, 0]
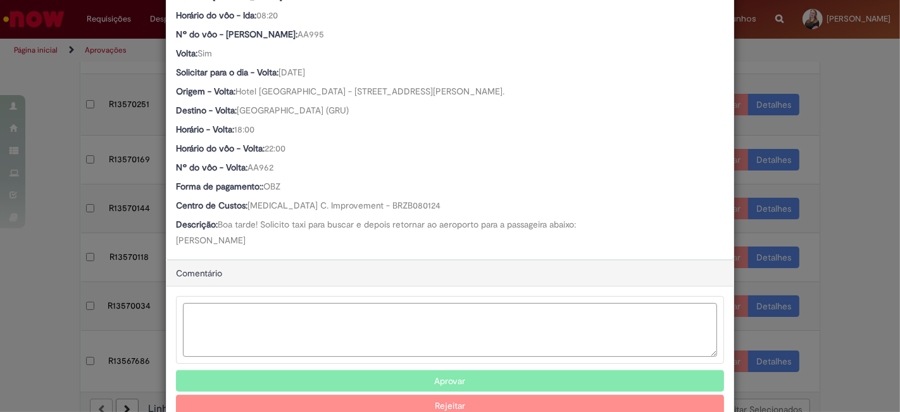
click at [315, 323] on textarea "Ambev Approval Modal" at bounding box center [450, 330] width 534 height 54
type textarea "**********"
click at [446, 374] on button "Aprovar" at bounding box center [450, 381] width 548 height 22
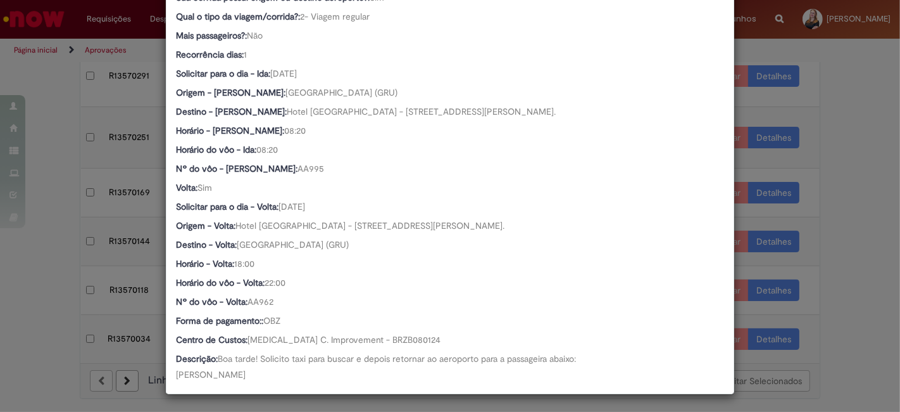
scroll to position [129, 0]
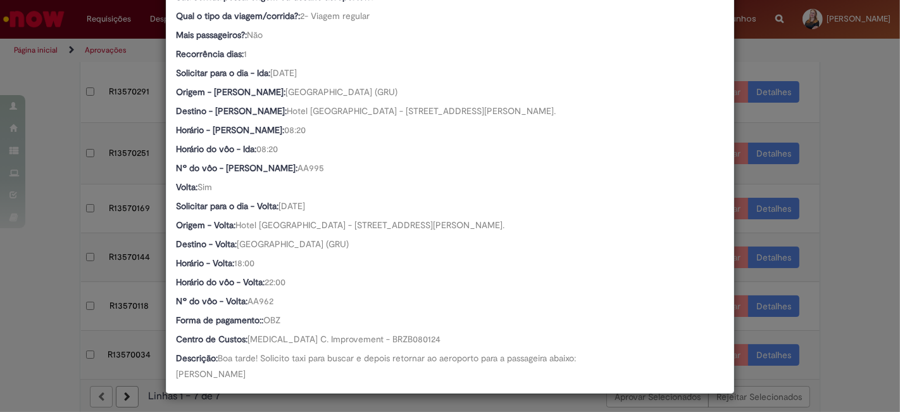
click at [16, 318] on div "Detalhes da Aprovação Número R13567686 Oferta Reserva de Taxi Favorecido Leonar…" at bounding box center [450, 206] width 900 height 412
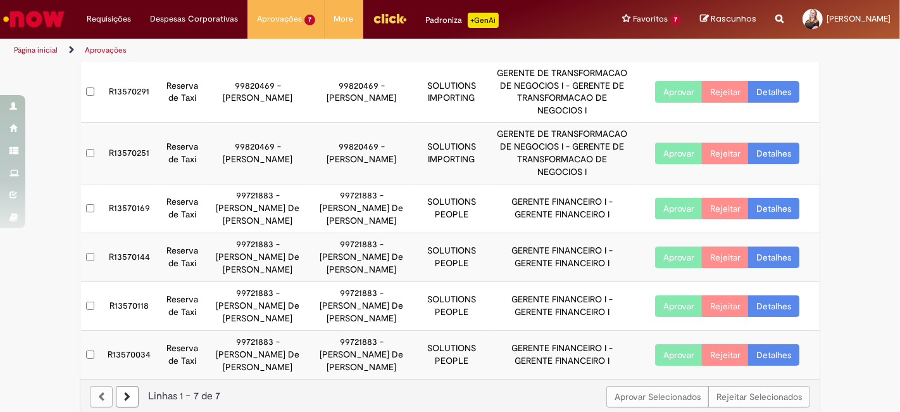
click at [139, 337] on td "R13570034" at bounding box center [129, 354] width 59 height 48
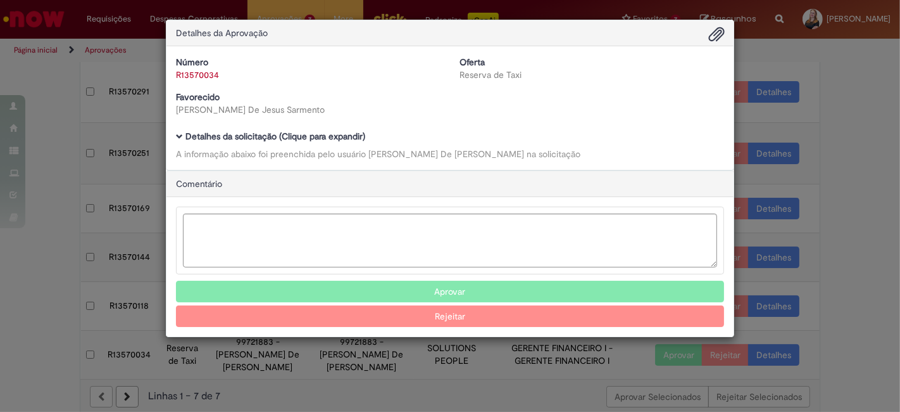
click at [258, 131] on b "Detalhes da solicitação (Clique para expandir)" at bounding box center [275, 135] width 180 height 11
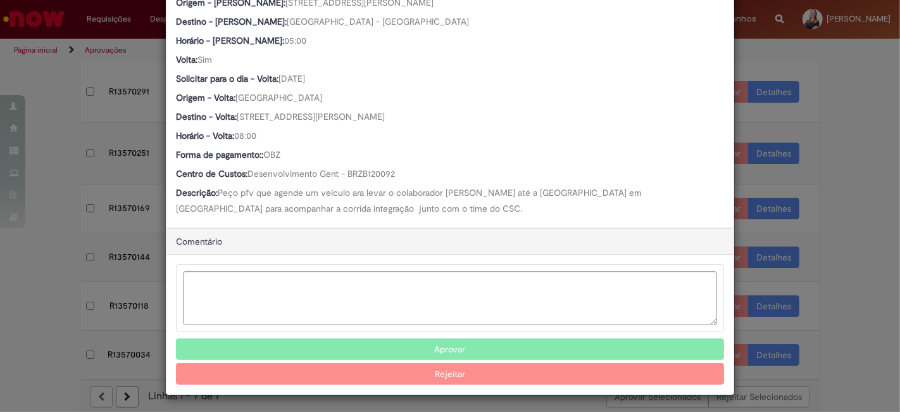
scroll to position [608, 0]
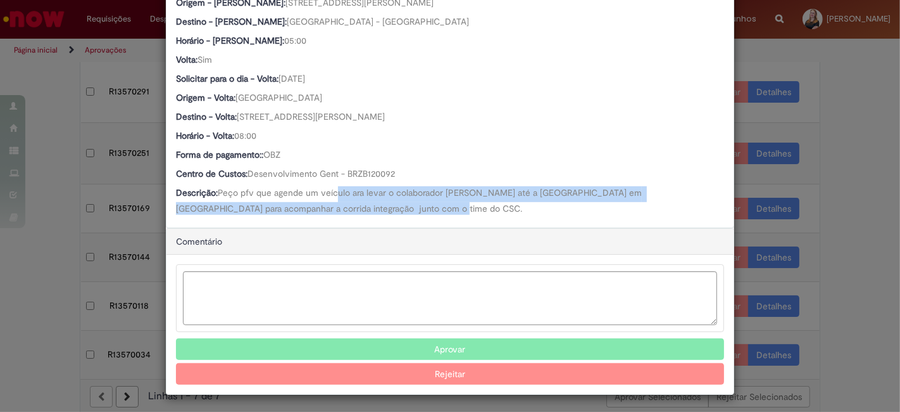
drag, startPoint x: 334, startPoint y: 191, endPoint x: 676, endPoint y: 208, distance: 342.9
click at [676, 208] on div "Descrição: Peço pfv que agende um veículo ara levar o colaborador Romulo até a …" at bounding box center [450, 200] width 548 height 28
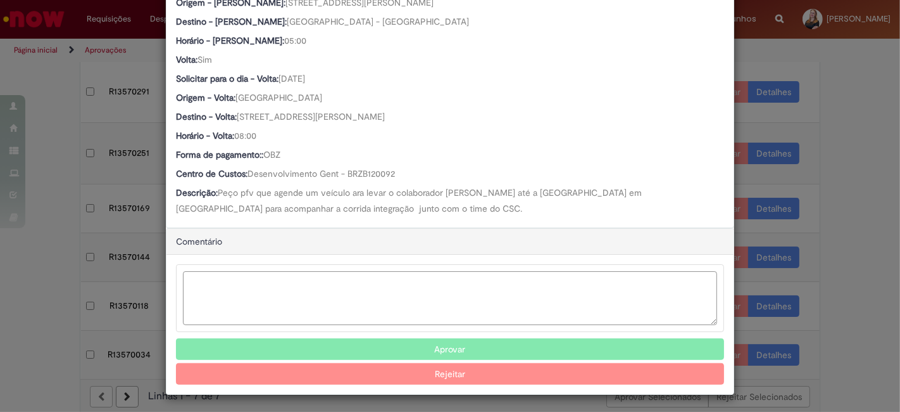
click at [465, 281] on textarea "Ambev Approval Modal" at bounding box center [450, 298] width 534 height 54
click at [465, 281] on textarea "Ambev Approval Modal" at bounding box center [450, 299] width 534 height 54
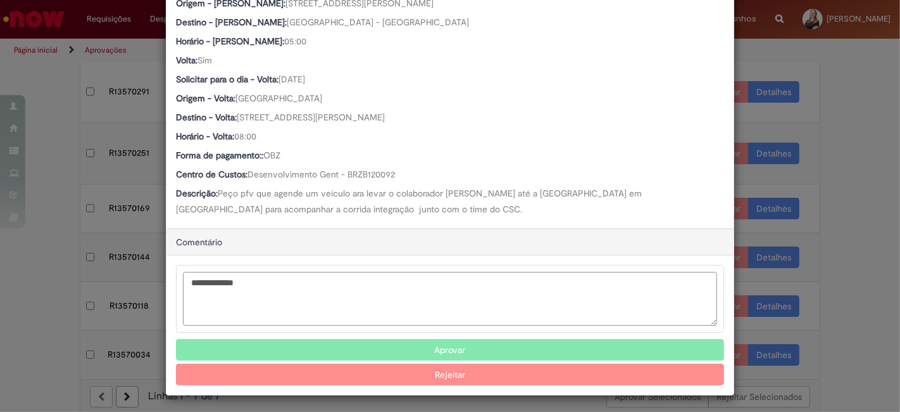
type textarea "**********"
click at [477, 346] on button "Aprovar" at bounding box center [450, 350] width 548 height 22
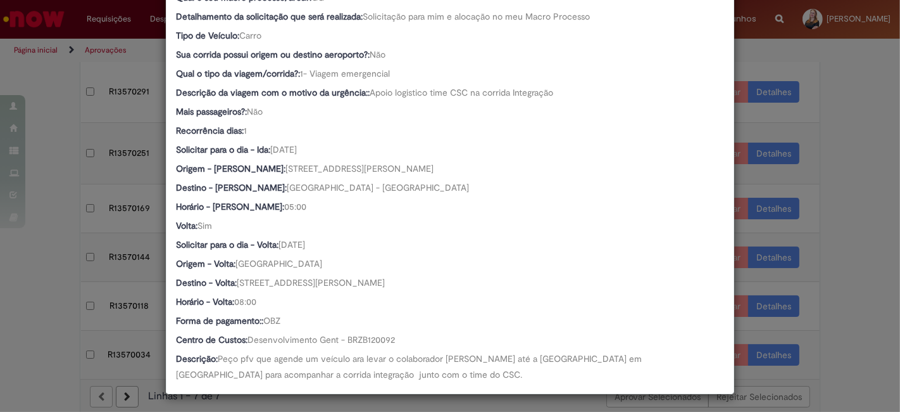
scroll to position [80, 0]
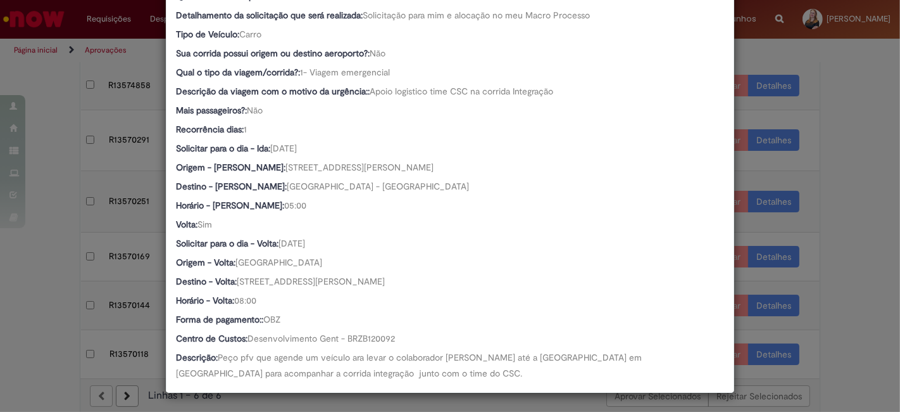
click at [836, 296] on div "Detalhes da Aprovação Número R13570034 Oferta Reserva de Taxi Favorecido Robson…" at bounding box center [450, 206] width 900 height 412
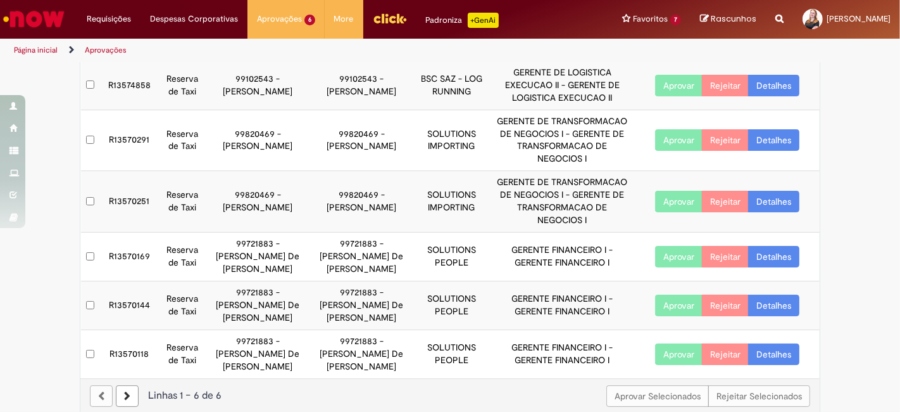
scroll to position [442, 0]
click at [132, 337] on td "R13570118" at bounding box center [129, 354] width 59 height 48
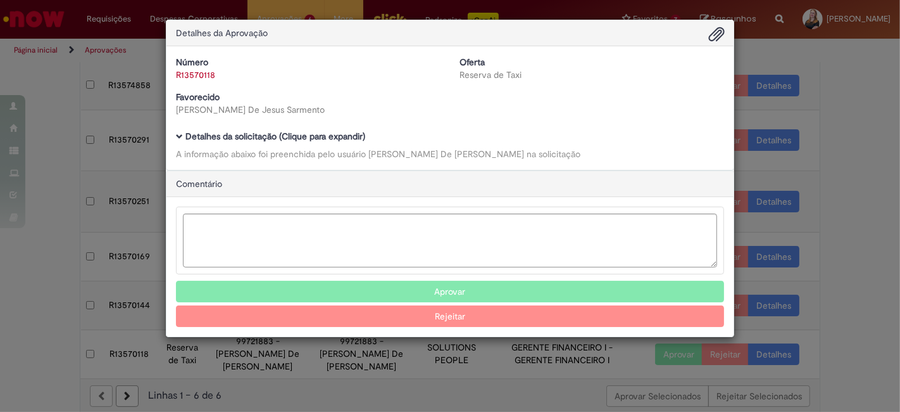
click at [312, 137] on b "Detalhes da solicitação (Clique para expandir)" at bounding box center [275, 135] width 180 height 11
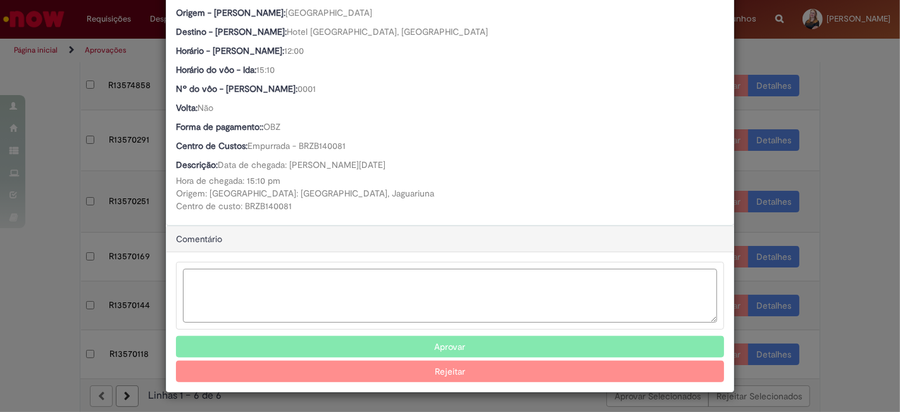
scroll to position [625, 0]
click at [337, 272] on textarea "Ambev Approval Modal" at bounding box center [450, 295] width 534 height 54
type textarea "**********"
click at [453, 348] on button "Aprovar" at bounding box center [450, 347] width 548 height 22
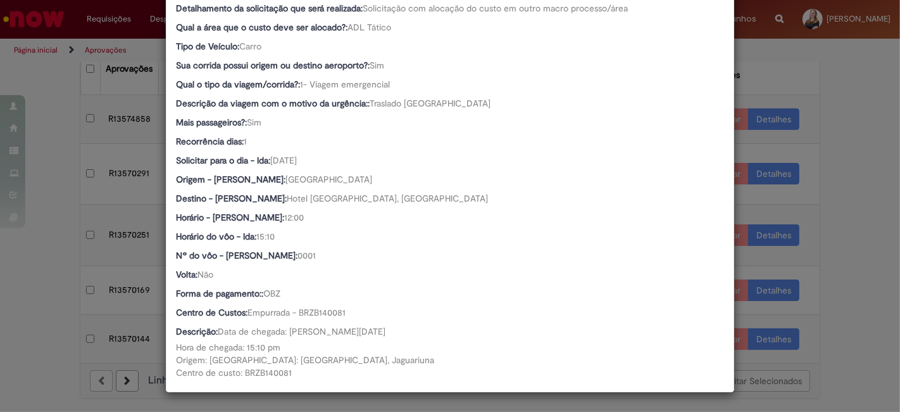
scroll to position [32, 0]
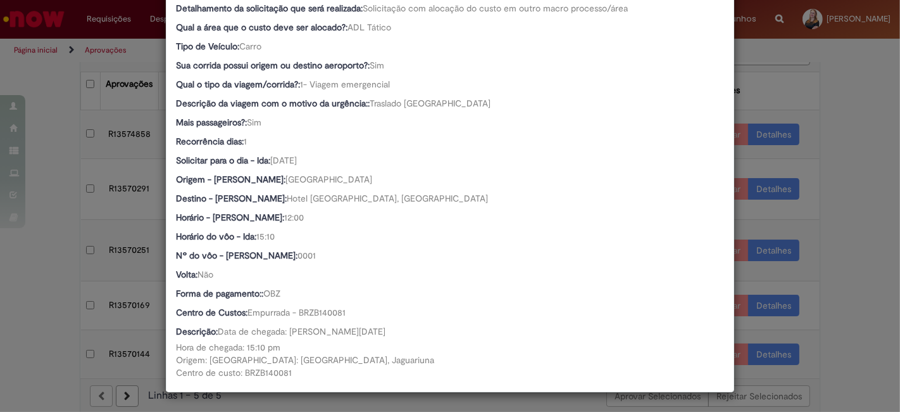
click at [32, 328] on div "Detalhes da Aprovação Número R13570118 Oferta Reserva de Taxi Favorecido Robson…" at bounding box center [450, 206] width 900 height 412
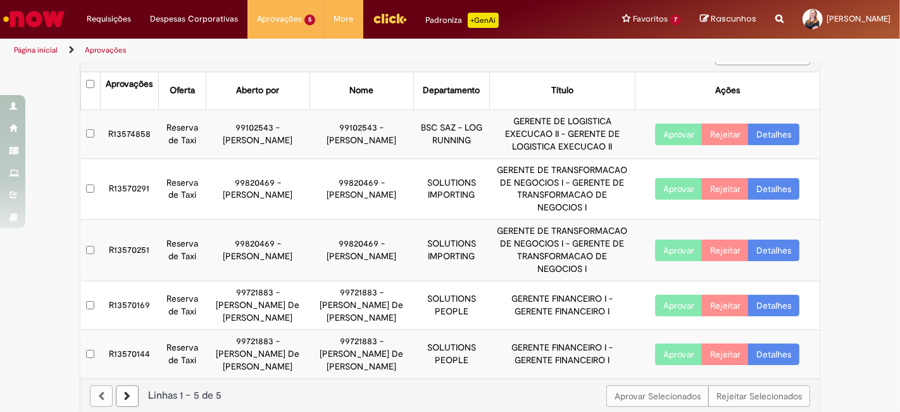
click at [137, 337] on td "R13570144" at bounding box center [129, 354] width 59 height 48
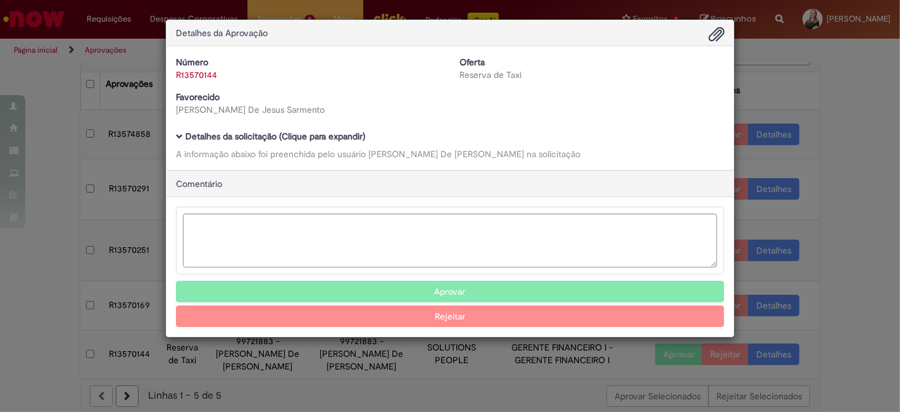
click at [215, 130] on b "Detalhes da solicitação (Clique para expandir)" at bounding box center [275, 135] width 180 height 11
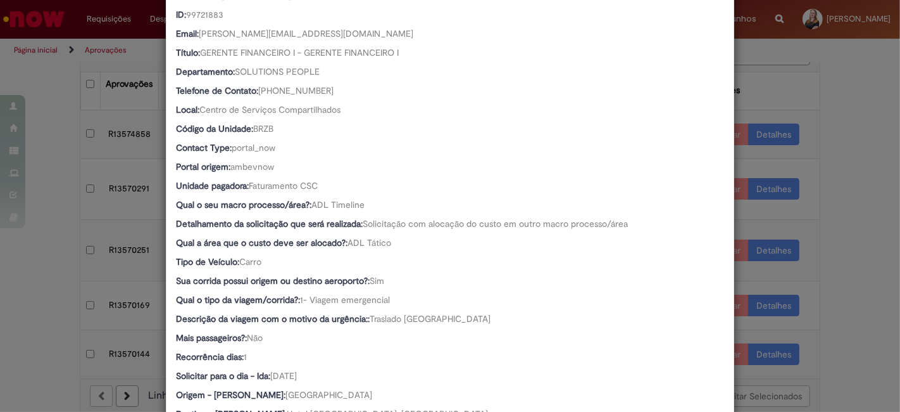
scroll to position [492, 0]
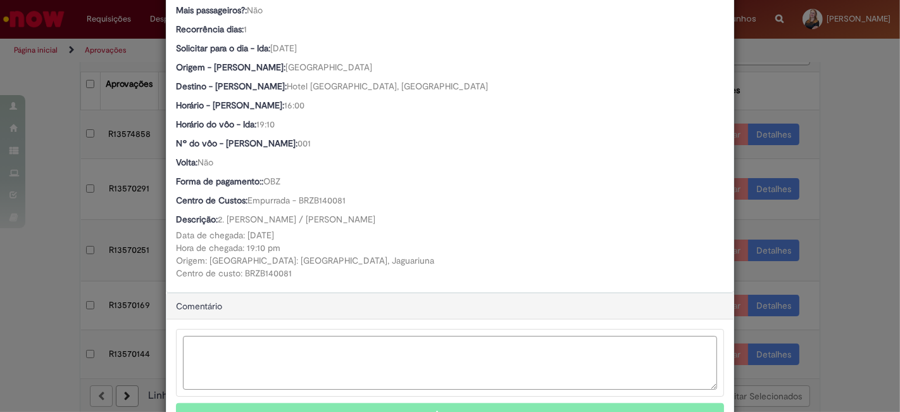
click at [308, 375] on textarea "Ambev Approval Modal" at bounding box center [450, 363] width 534 height 54
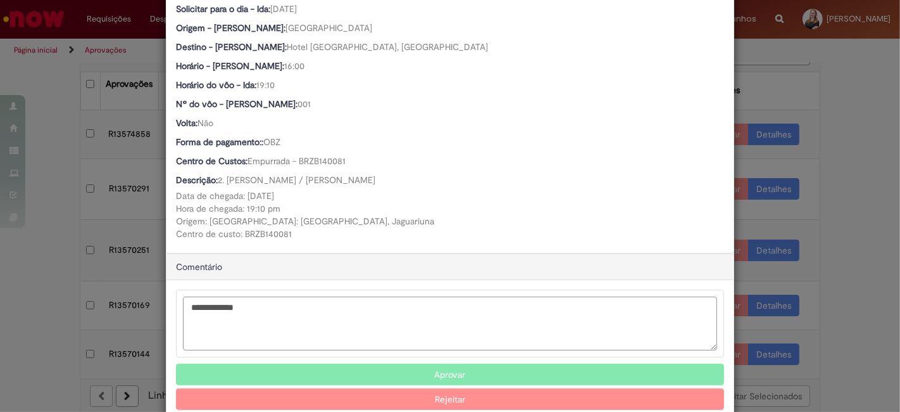
scroll to position [632, 0]
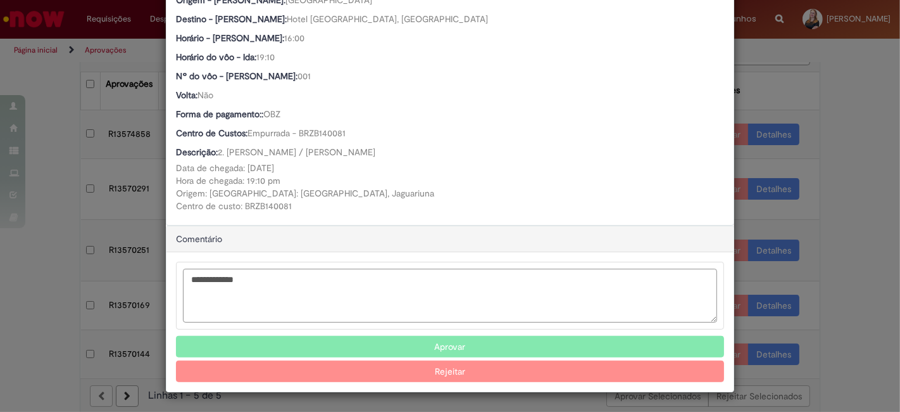
type textarea "**********"
click at [419, 346] on button "Aprovar" at bounding box center [450, 347] width 548 height 22
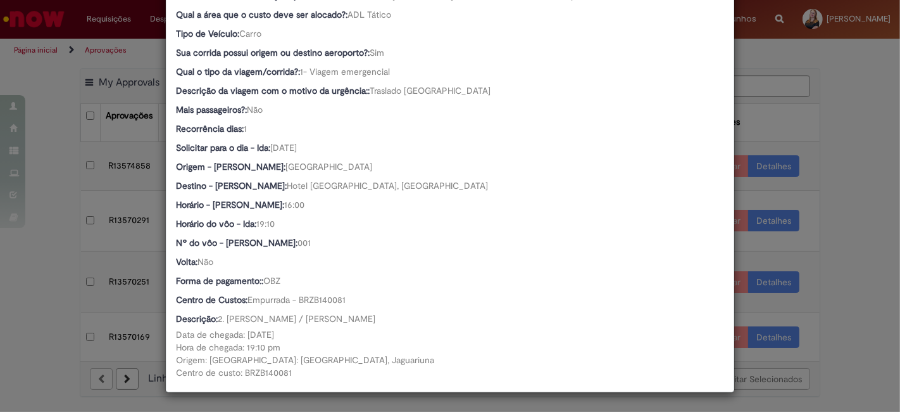
scroll to position [0, 0]
click at [859, 219] on div "Detalhes da Aprovação Número R13570144 Oferta Reserva de Taxi Favorecido Robson…" at bounding box center [450, 206] width 900 height 412
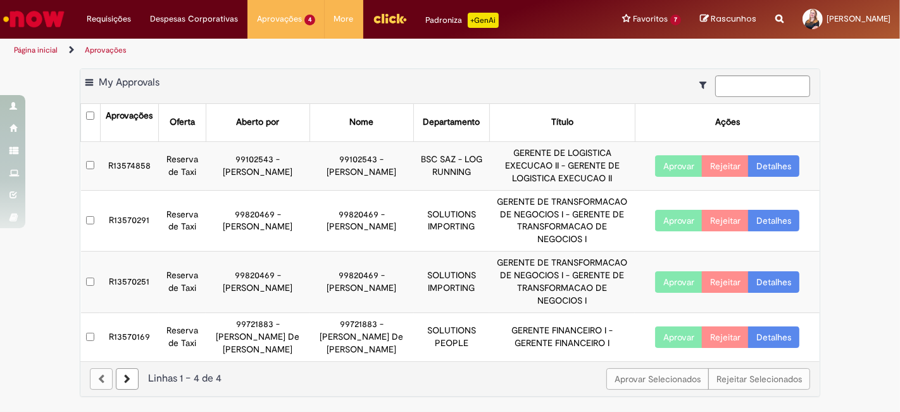
click at [609, 74] on div "Exportar como PDF Exportar como Excel Exportar como CSV My Approvals" at bounding box center [449, 86] width 739 height 35
click at [606, 69] on div "Exportar como PDF Exportar como Excel Exportar como CSV My Approvals" at bounding box center [449, 86] width 739 height 35
click at [553, 58] on ul "Página inicial Aprovações" at bounding box center [299, 50] width 581 height 23
click at [134, 323] on td "R13570169" at bounding box center [129, 337] width 59 height 48
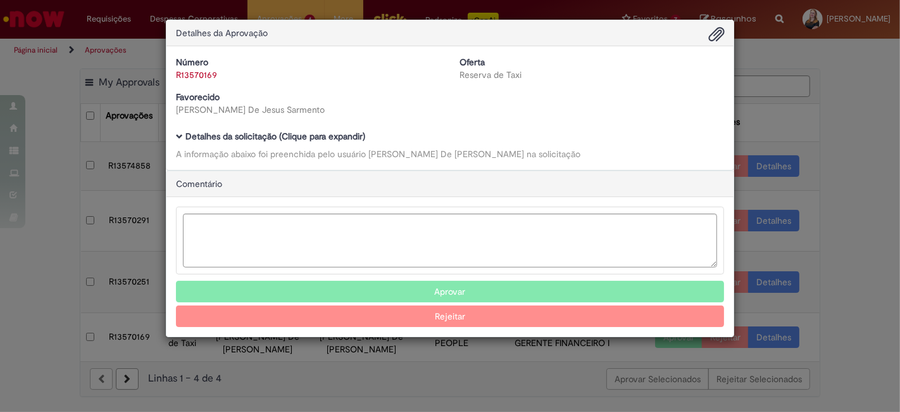
click at [232, 140] on b "Detalhes da solicitação (Clique para expandir)" at bounding box center [275, 135] width 180 height 11
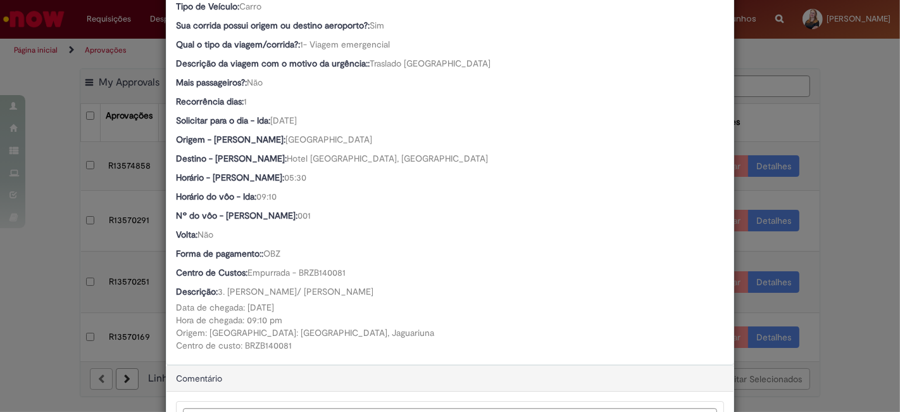
scroll to position [492, 0]
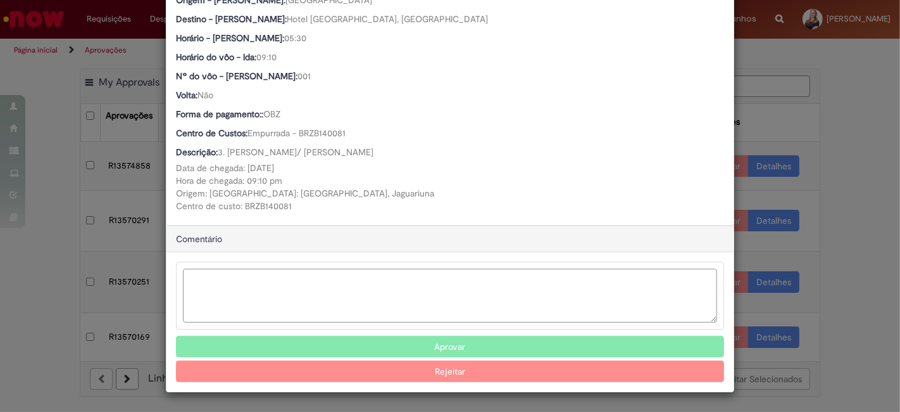
click at [264, 286] on textarea "Ambev Approval Modal" at bounding box center [450, 295] width 534 height 54
type textarea "**********"
click at [473, 348] on button "Aprovar" at bounding box center [450, 347] width 548 height 22
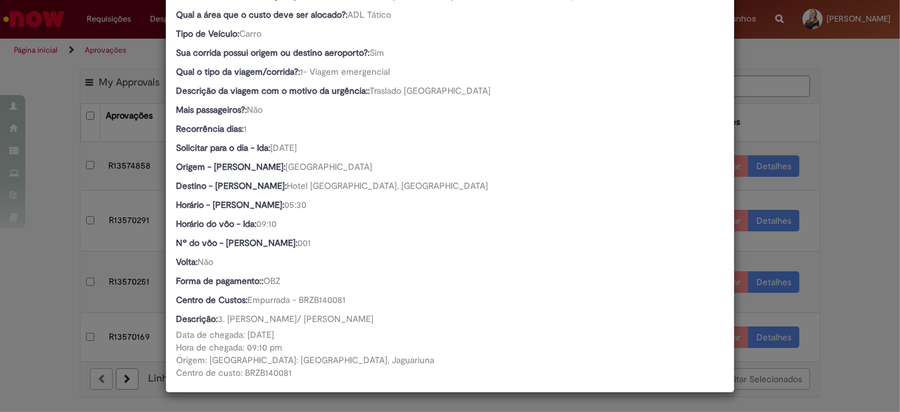
scroll to position [474, 0]
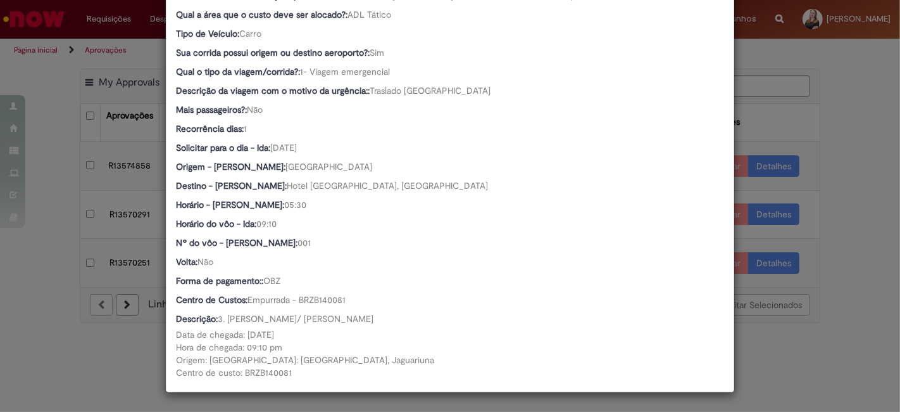
click at [44, 343] on div "Detalhes da Aprovação Número R13570169 Oferta Reserva de Taxi Favorecido Robson…" at bounding box center [450, 206] width 900 height 412
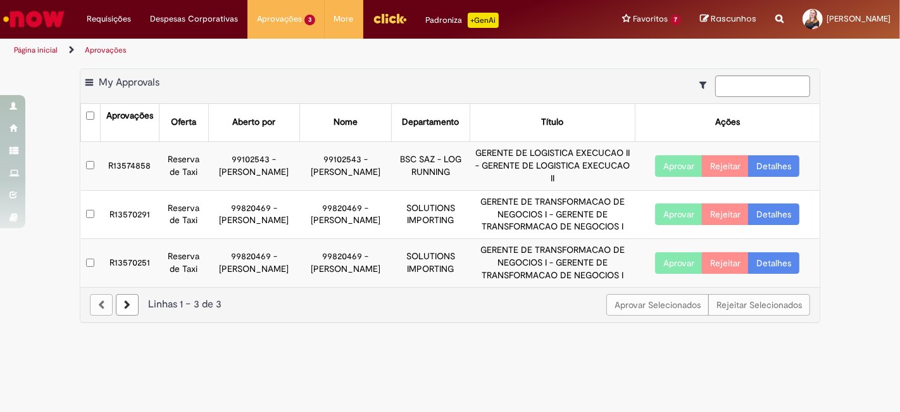
click at [135, 270] on td "R13570251" at bounding box center [129, 263] width 59 height 48
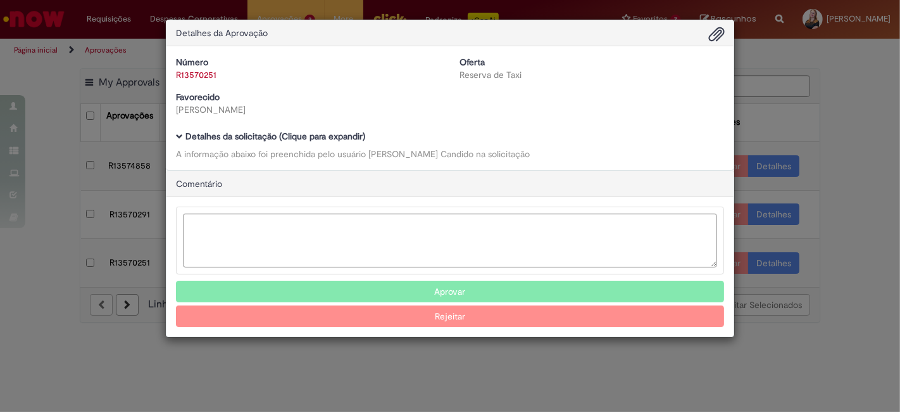
click at [343, 134] on b "Detalhes da solicitação (Clique para expandir)" at bounding box center [275, 135] width 180 height 11
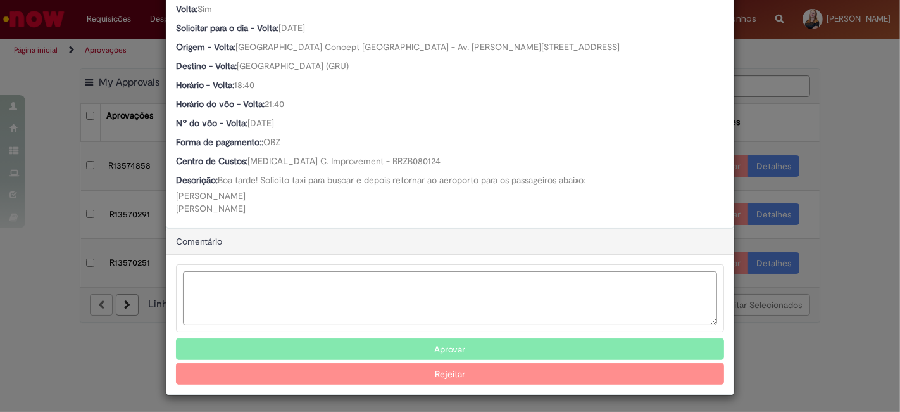
scroll to position [676, 0]
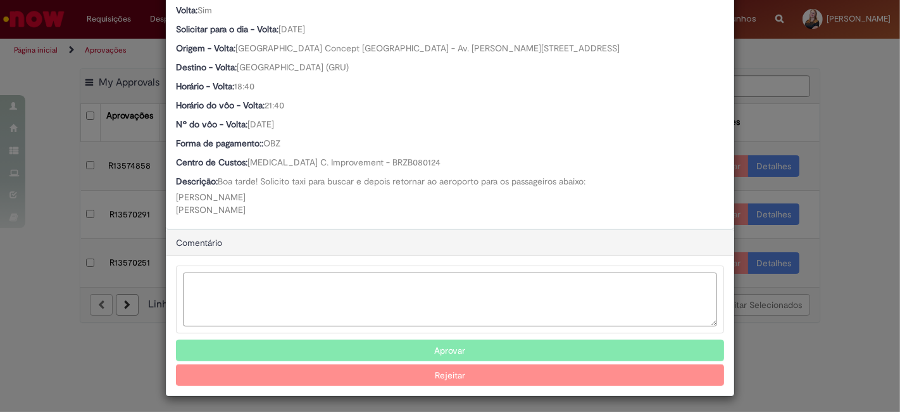
click at [242, 295] on textarea "Ambev Approval Modal" at bounding box center [450, 299] width 534 height 54
type textarea "**********"
click at [441, 350] on button "Aprovar" at bounding box center [450, 350] width 548 height 22
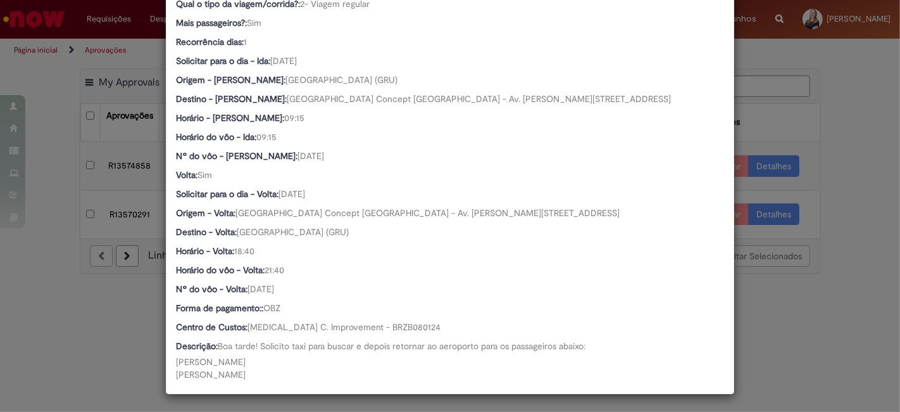
scroll to position [512, 0]
click at [815, 300] on div "Detalhes da Aprovação Número R13570251 Oferta Reserva de Taxi Favorecido Leonar…" at bounding box center [450, 206] width 900 height 412
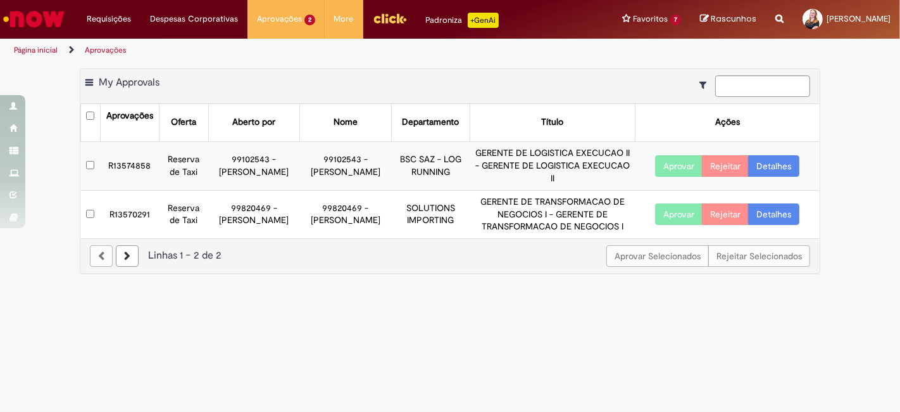
click at [125, 225] on td "R13570291" at bounding box center [129, 214] width 59 height 48
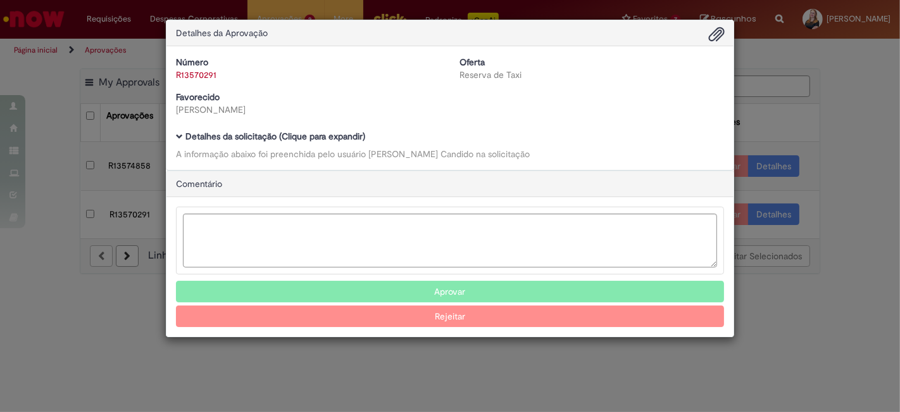
click at [277, 137] on b "Detalhes da solicitação (Clique para expandir)" at bounding box center [275, 135] width 180 height 11
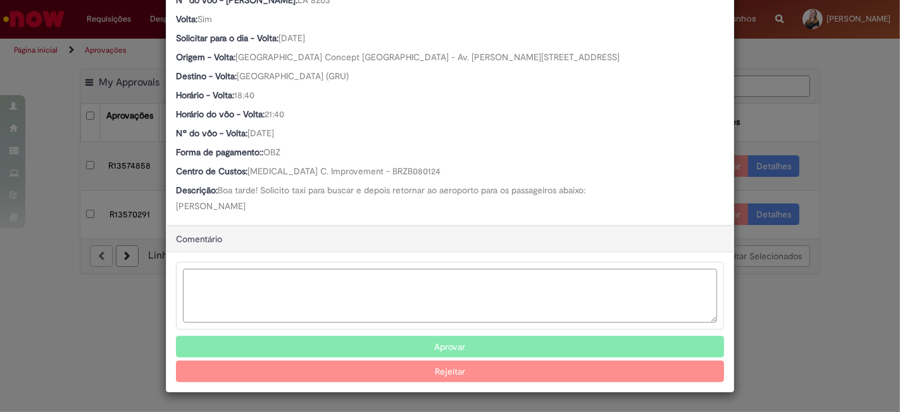
scroll to position [689, 0]
click at [248, 272] on textarea "Ambev Approval Modal" at bounding box center [450, 295] width 534 height 54
type textarea "**********"
click at [446, 347] on button "Aprovar" at bounding box center [450, 347] width 548 height 22
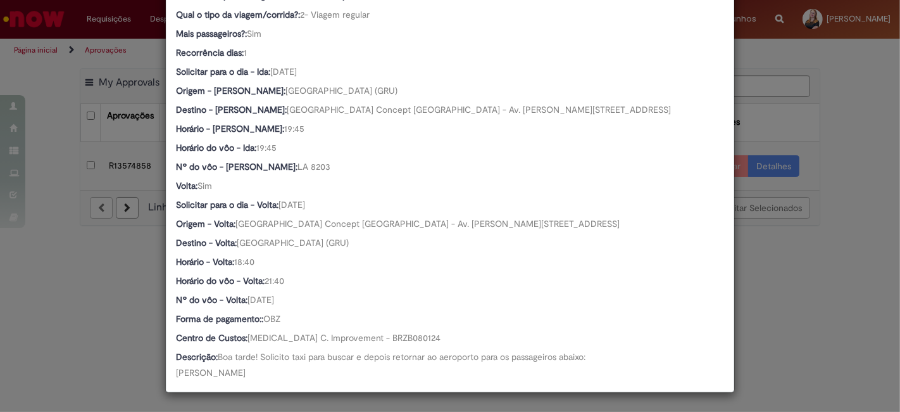
click at [805, 279] on div "Detalhes da Aprovação Número R13570291 Oferta Reserva de Taxi Favorecido Leonar…" at bounding box center [450, 206] width 900 height 412
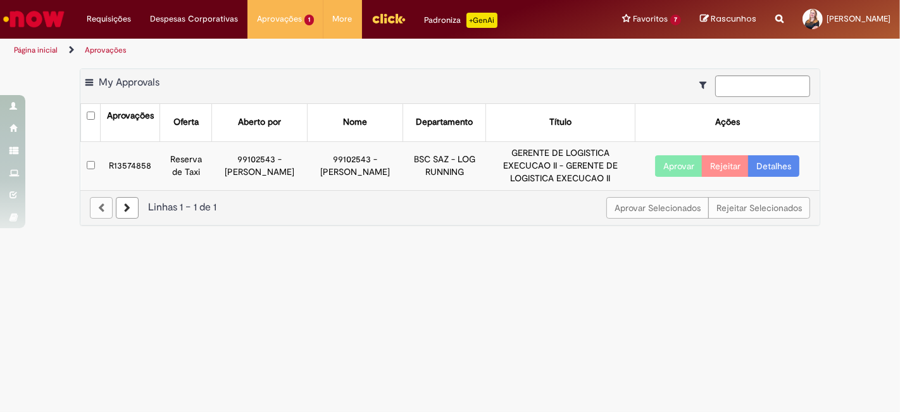
click at [406, 322] on main "Aprovações Exportar como PDF Exportar como Excel Exportar como CSV My Approvals…" at bounding box center [450, 236] width 900 height 349
click at [432, 291] on main "Aprovações Exportar como PDF Exportar como Excel Exportar como CSV My Approvals…" at bounding box center [450, 236] width 900 height 349
click at [286, 48] on link "Exibir todas as aprovações" at bounding box center [317, 51] width 139 height 14
click at [394, 313] on main "Aprovações Exportar como PDF Exportar como Excel Exportar como CSV Aprovações A…" at bounding box center [450, 236] width 900 height 349
